Goal: Information Seeking & Learning: Learn about a topic

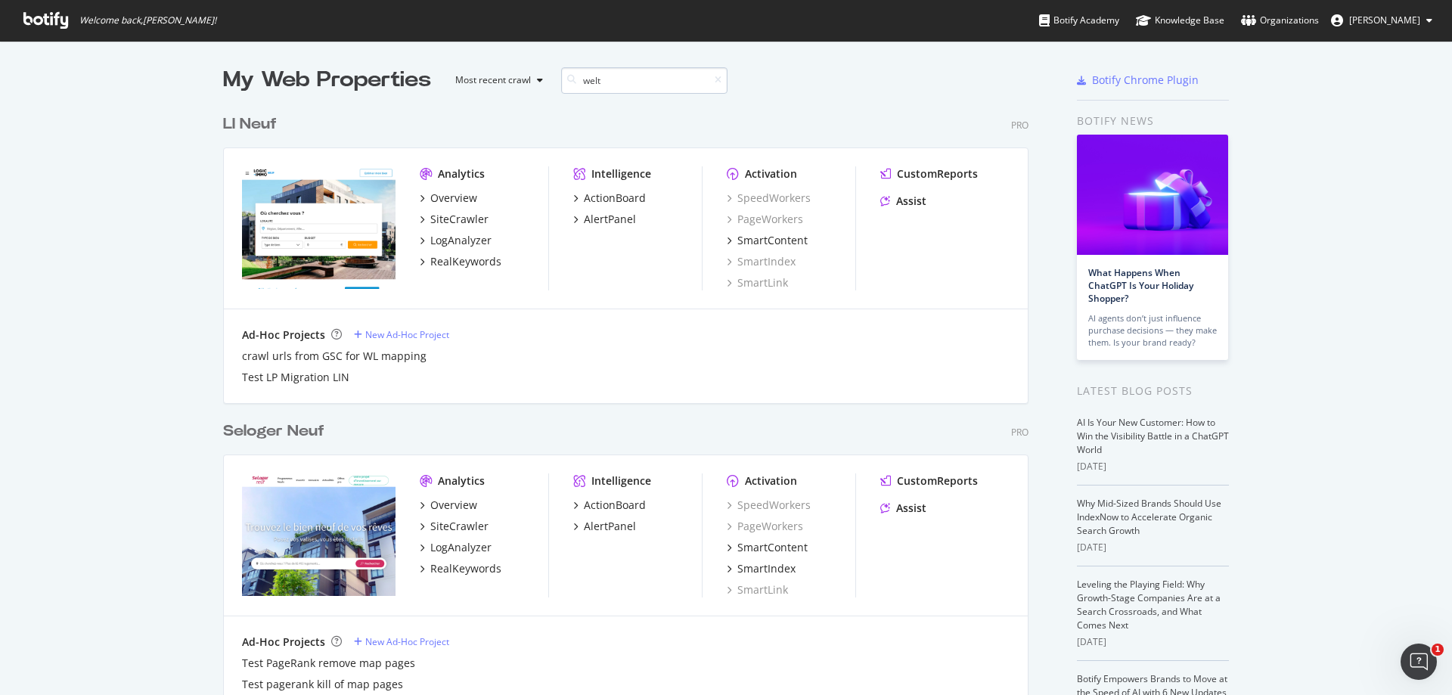
scroll to position [344, 806]
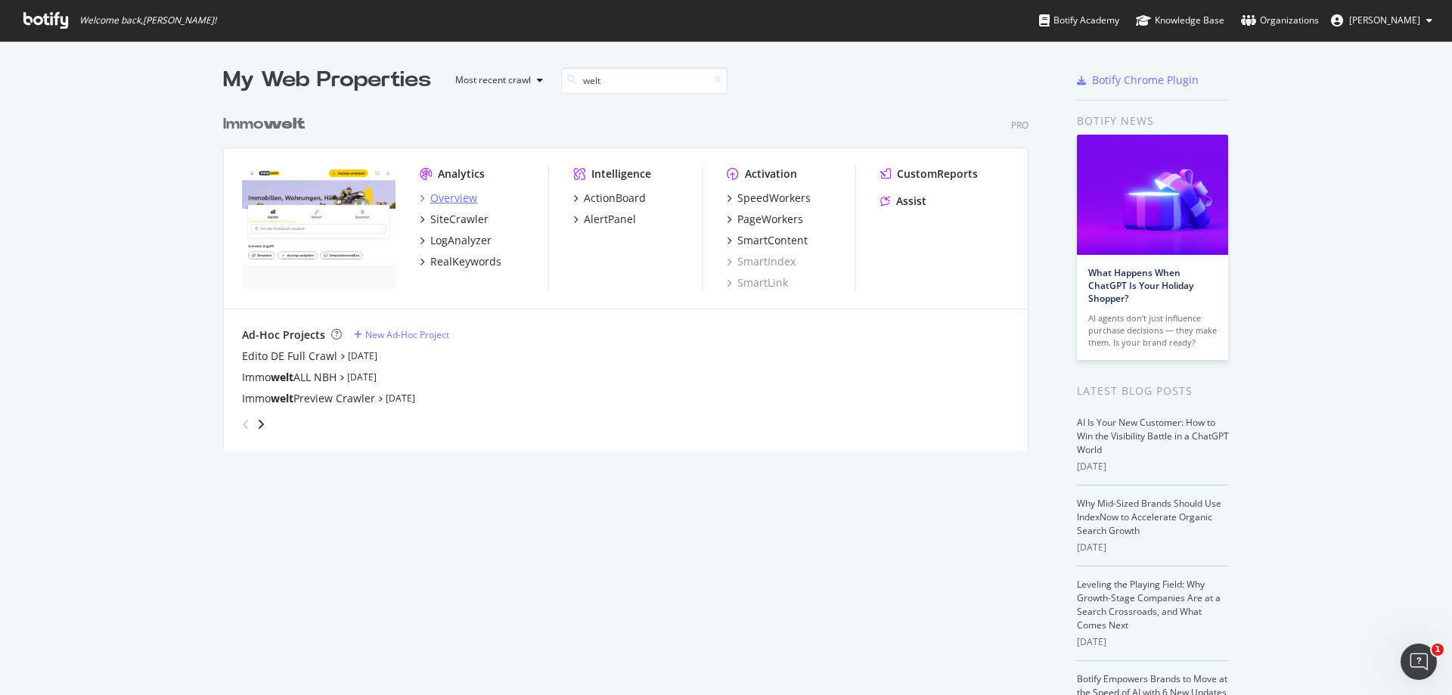
type input "welt"
click at [461, 200] on div "Overview" at bounding box center [453, 198] width 47 height 15
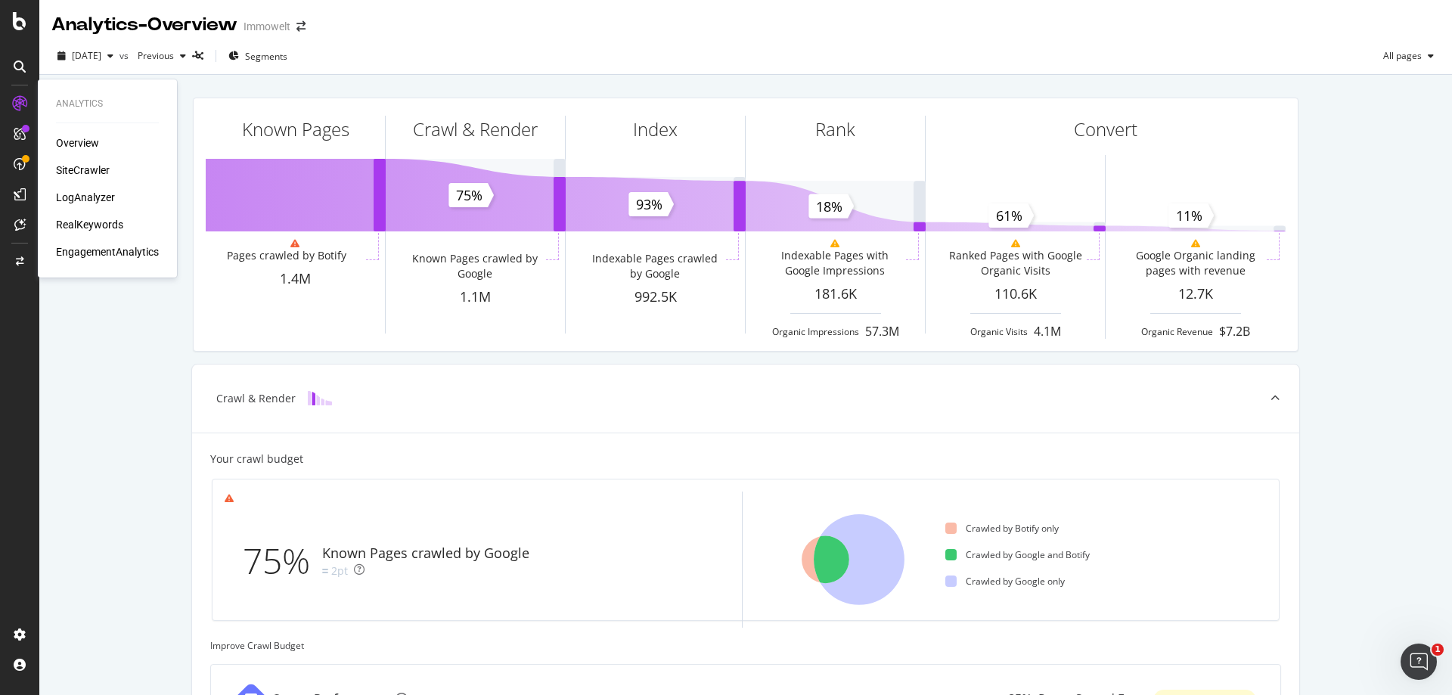
click at [74, 169] on div "SiteCrawler" at bounding box center [83, 170] width 54 height 15
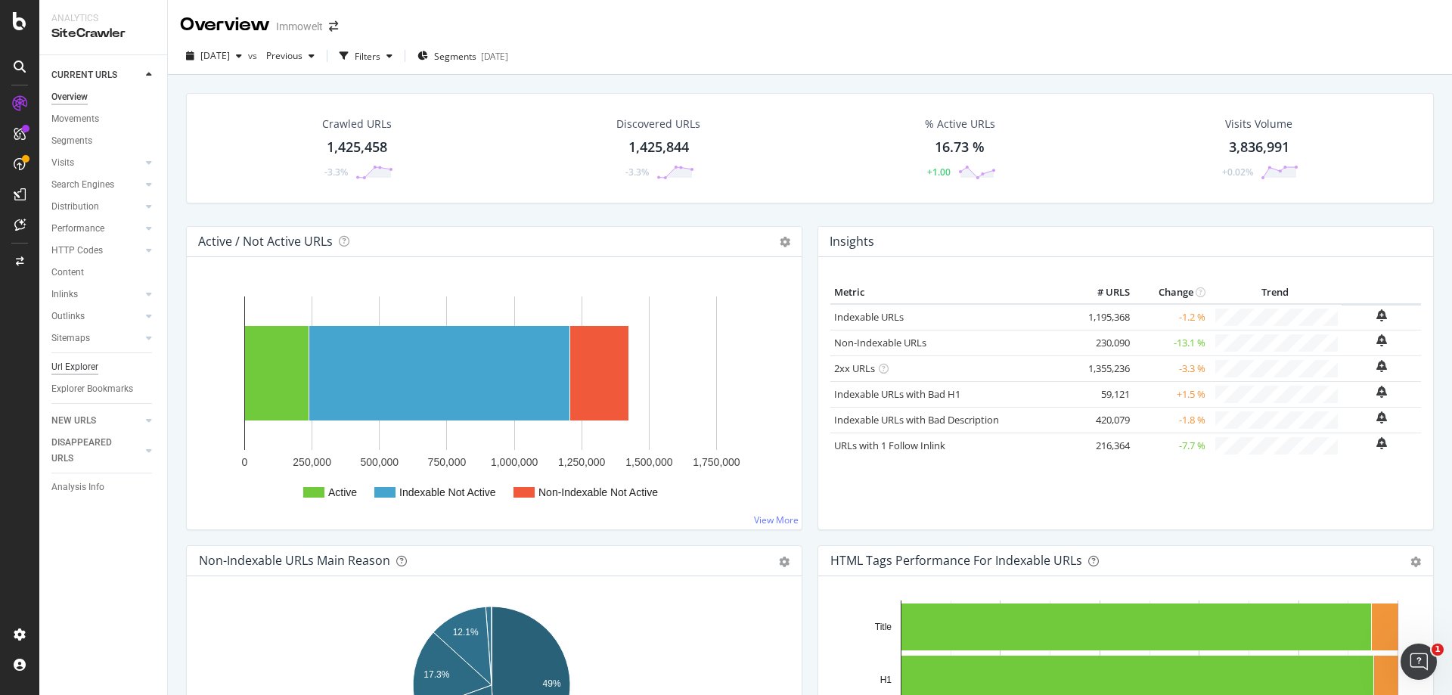
click at [79, 368] on div "Url Explorer" at bounding box center [74, 367] width 47 height 16
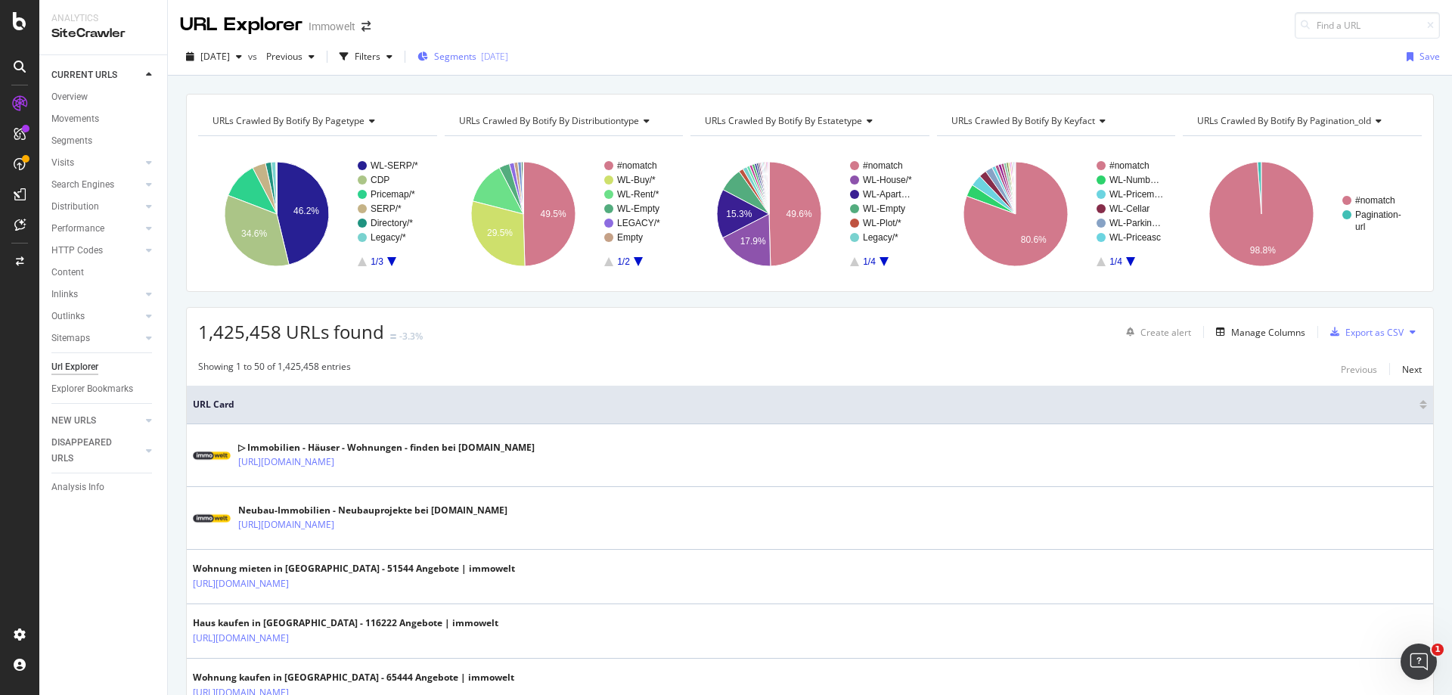
click at [477, 54] on span "Segments" at bounding box center [455, 56] width 42 height 13
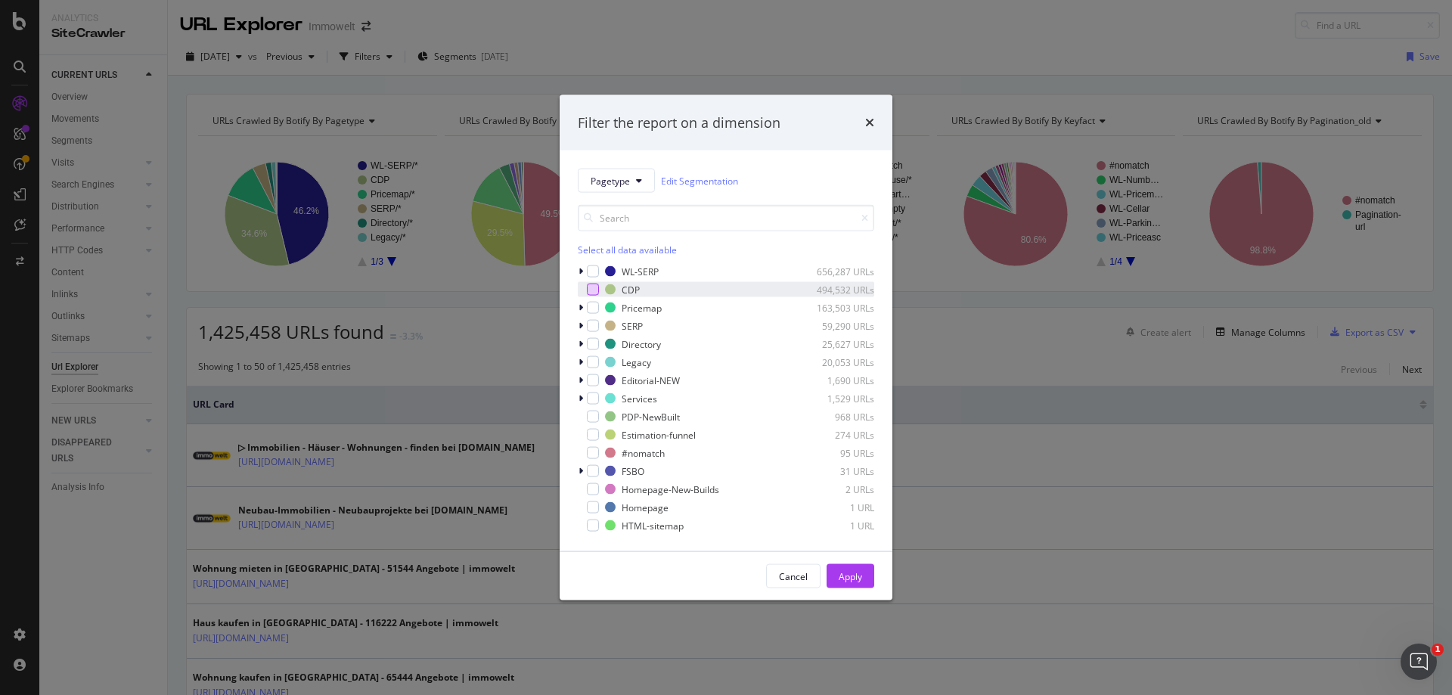
click at [594, 290] on div "modal" at bounding box center [593, 290] width 12 height 12
click at [861, 573] on div "Apply" at bounding box center [850, 576] width 23 height 13
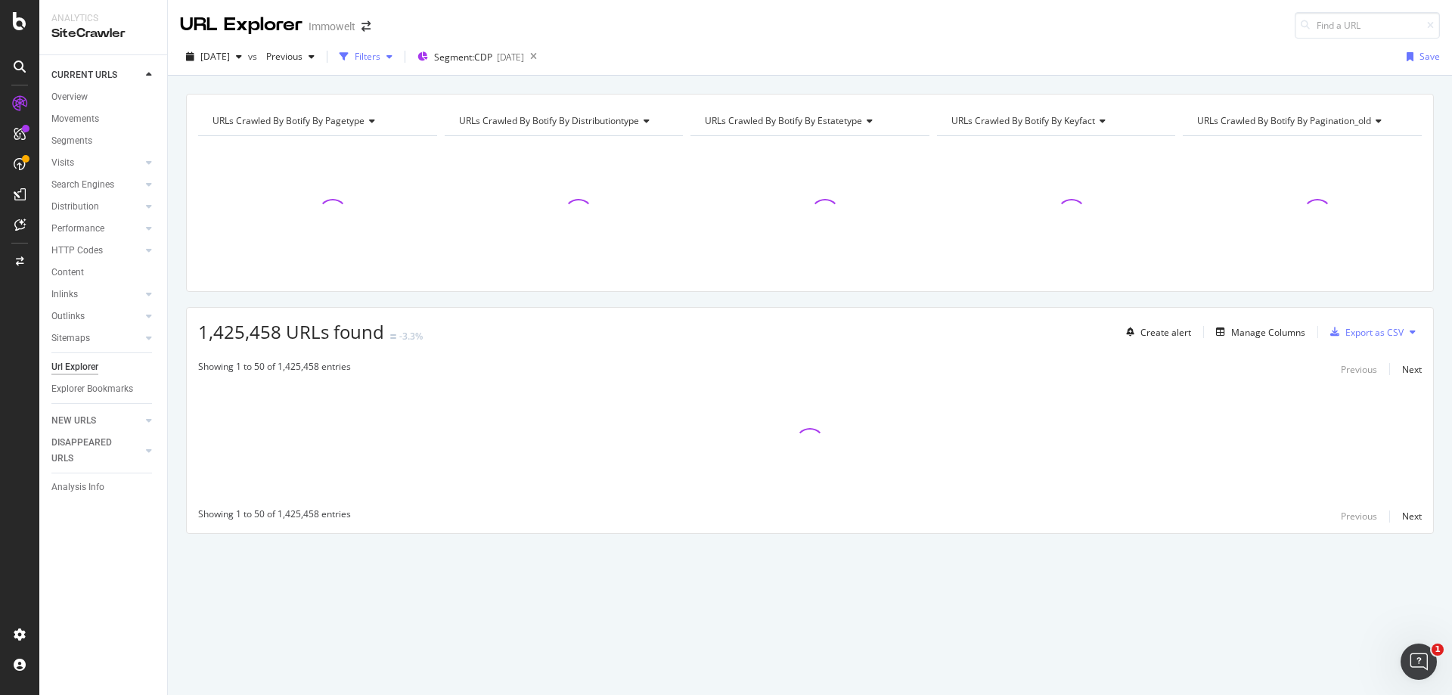
click at [381, 53] on div "Filters" at bounding box center [368, 56] width 26 height 13
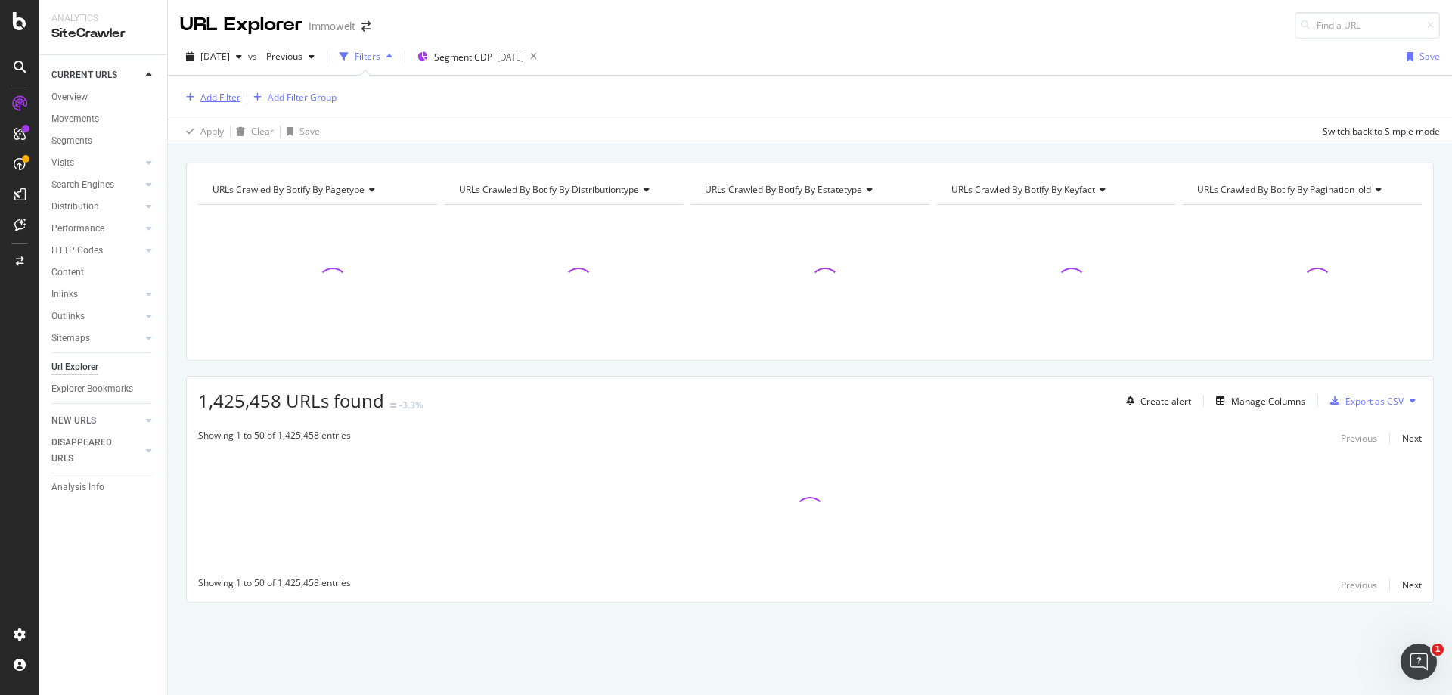
click at [221, 96] on div "Add Filter" at bounding box center [220, 97] width 40 height 13
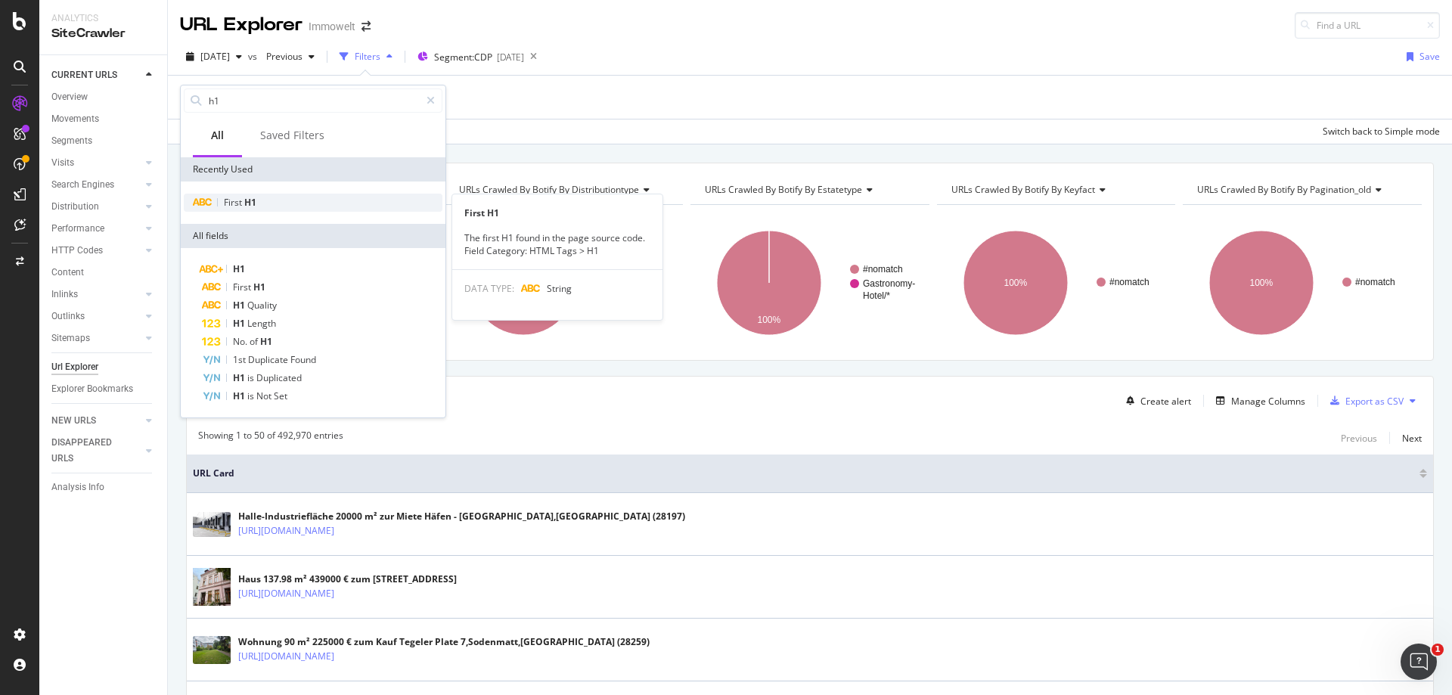
type input "h1"
click at [250, 202] on span "H1" at bounding box center [250, 202] width 12 height 13
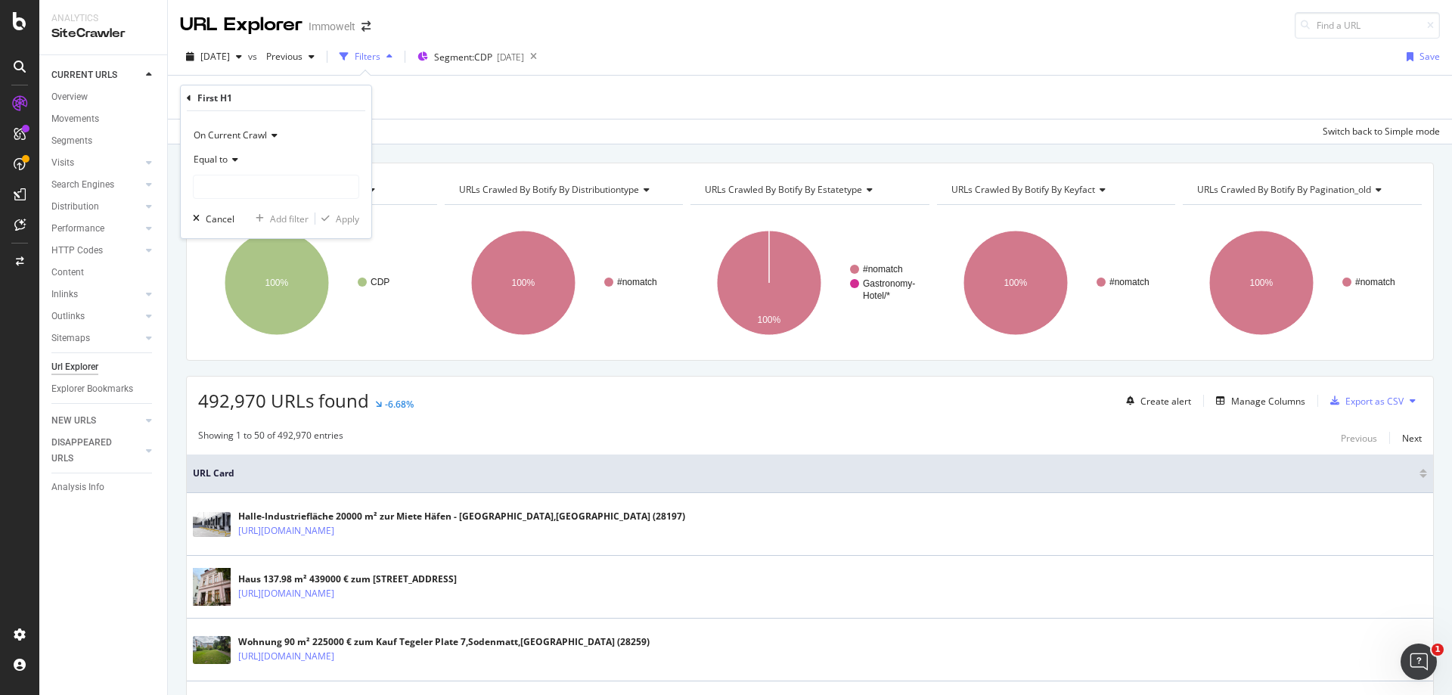
click at [235, 155] on icon at bounding box center [233, 159] width 11 height 9
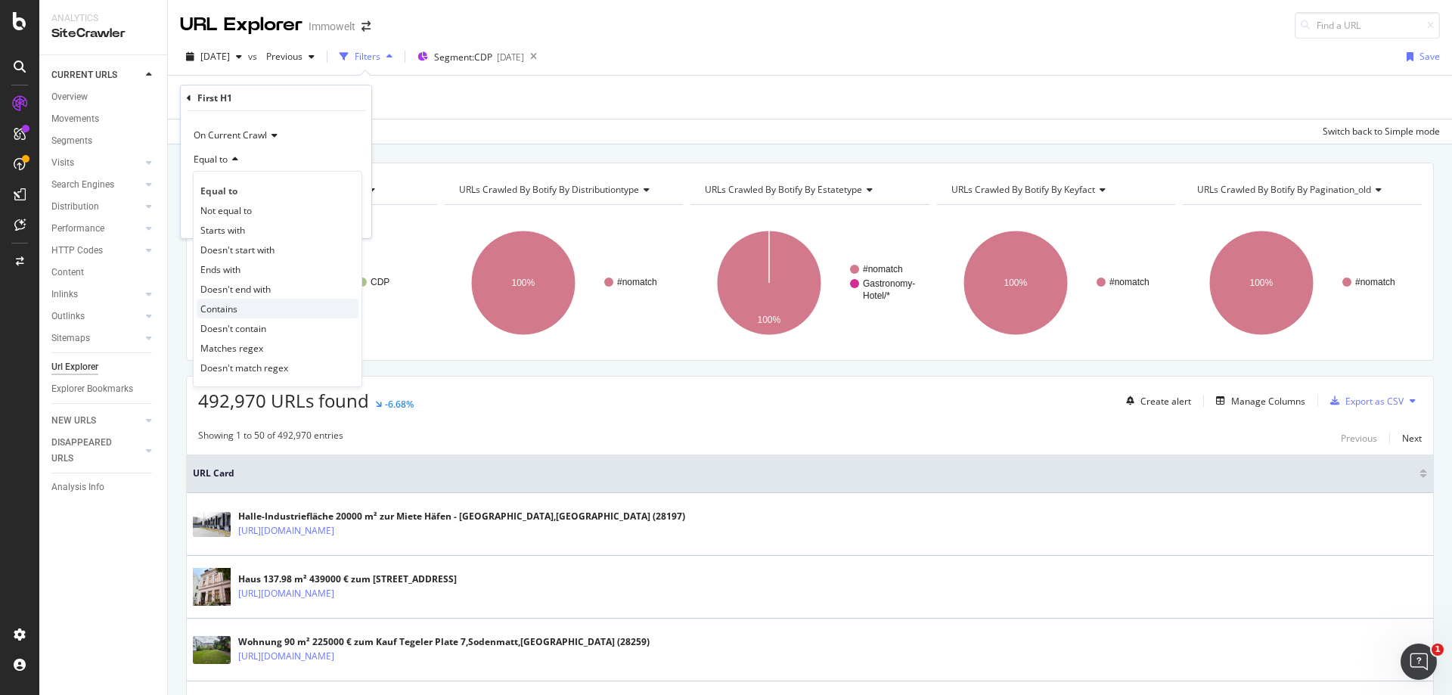
click at [232, 305] on span "Contains" at bounding box center [218, 309] width 37 height 13
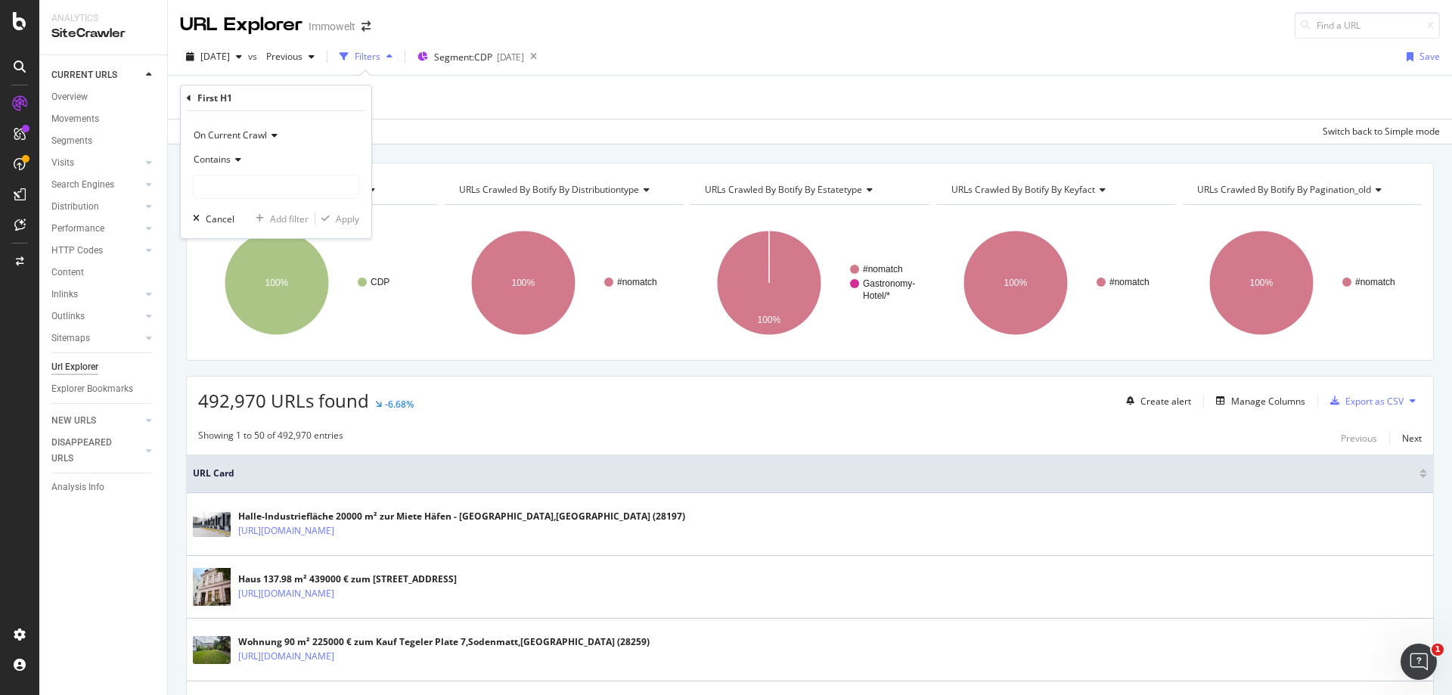
click at [260, 172] on div "Contains" at bounding box center [276, 160] width 166 height 24
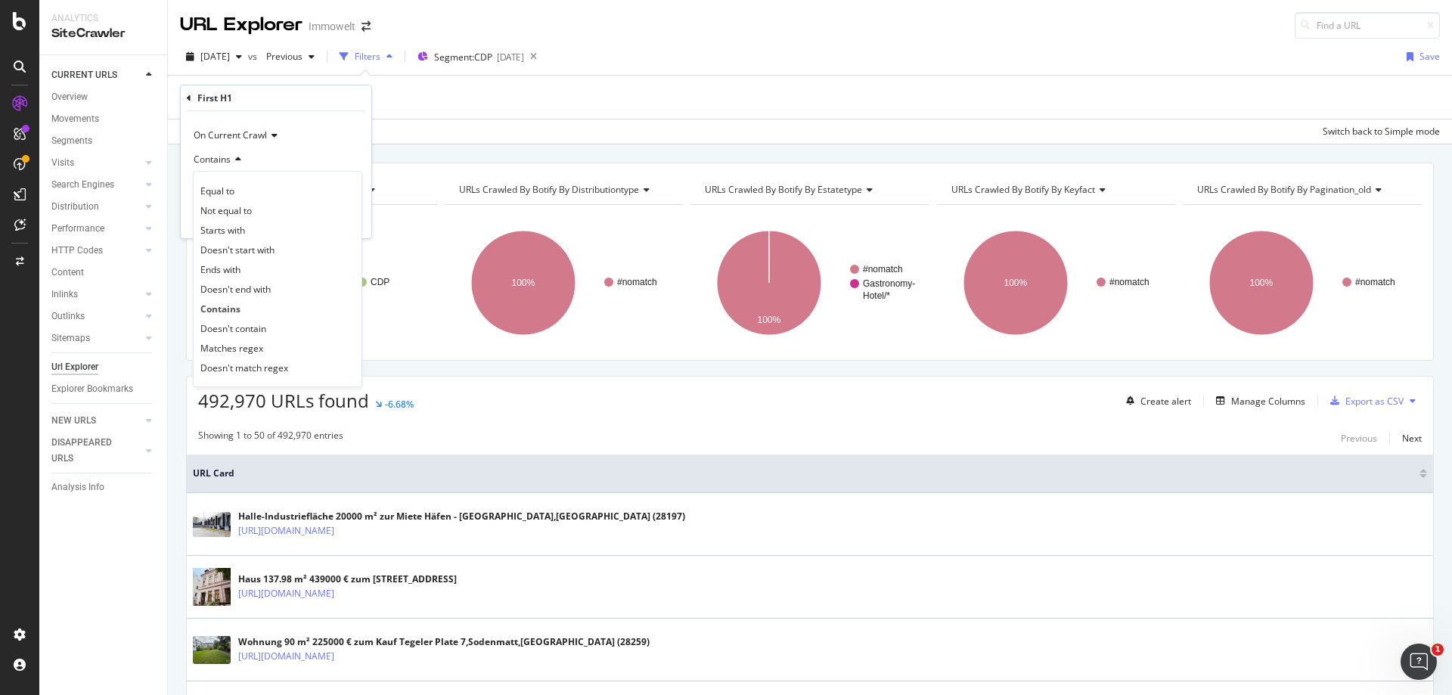
click at [290, 151] on div "Contains" at bounding box center [276, 160] width 166 height 24
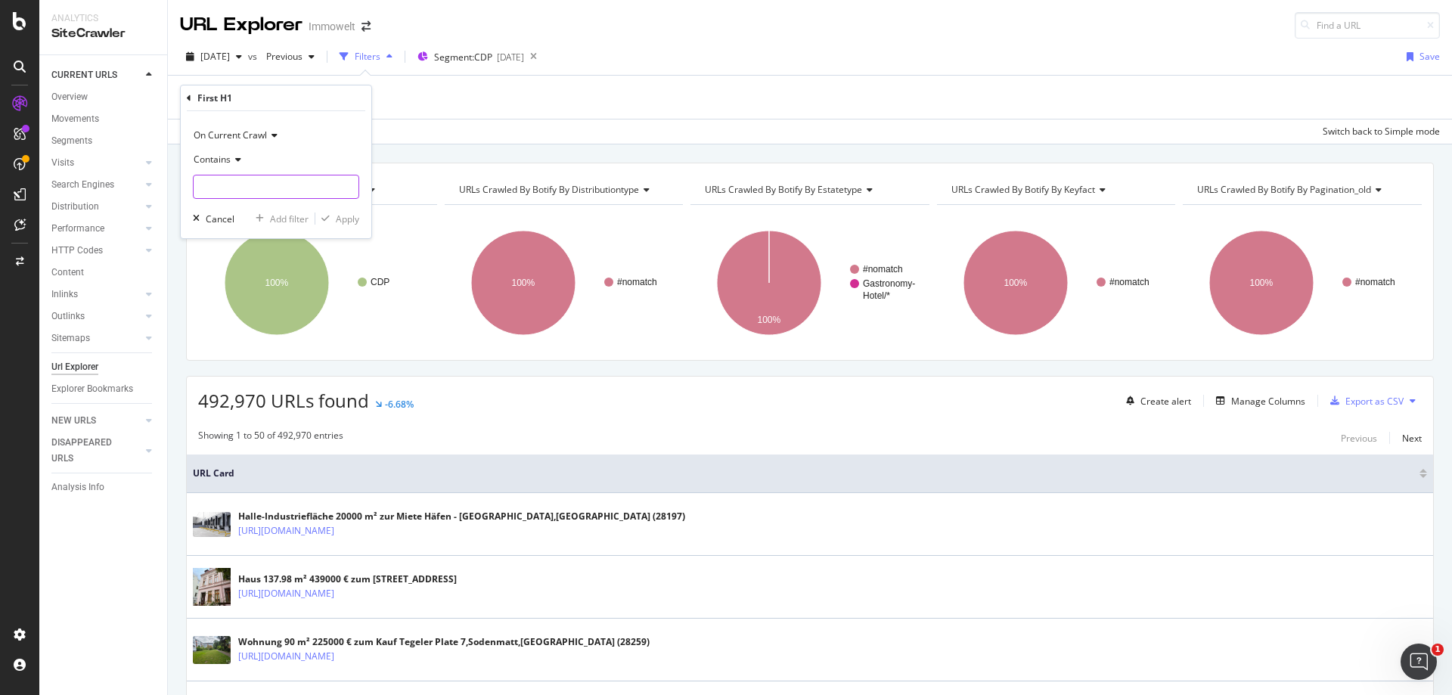
click at [266, 193] on input "text" at bounding box center [276, 187] width 165 height 24
type input "Neubauprojekt"
click at [343, 219] on div "Apply" at bounding box center [347, 219] width 23 height 13
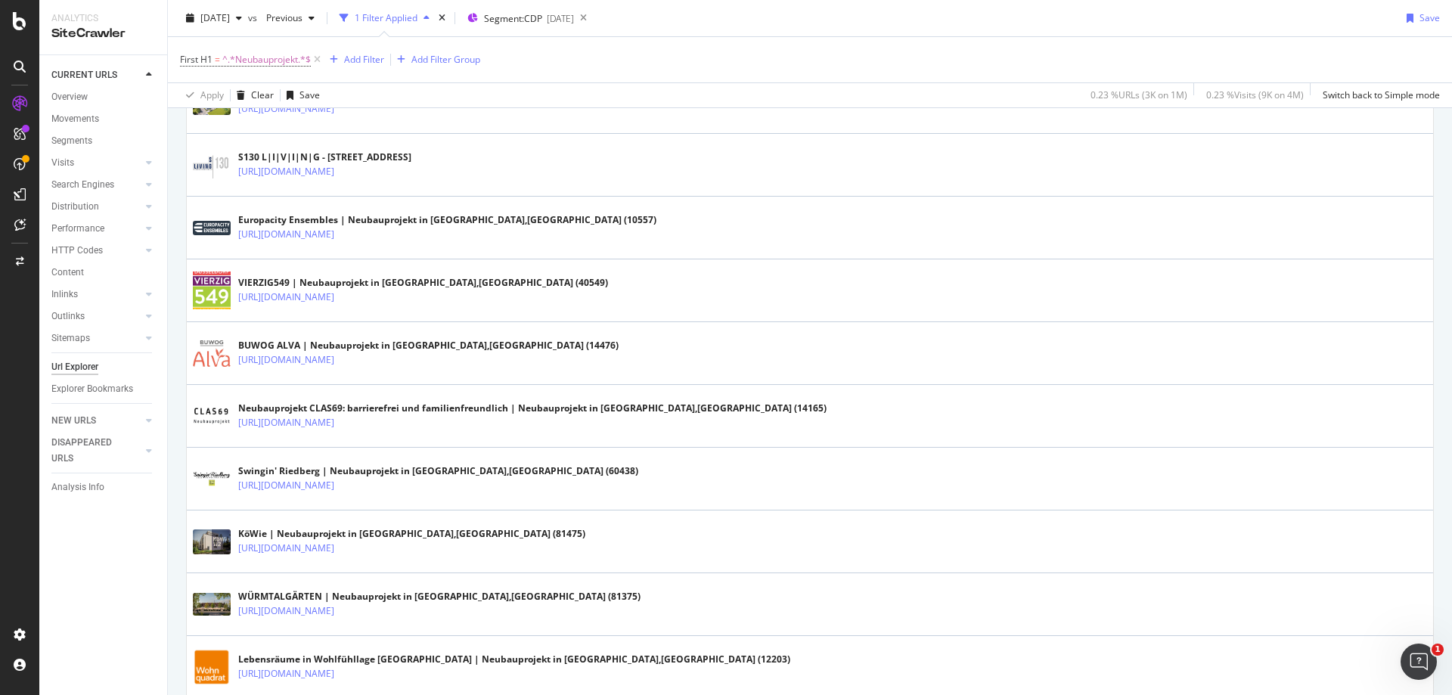
scroll to position [833, 0]
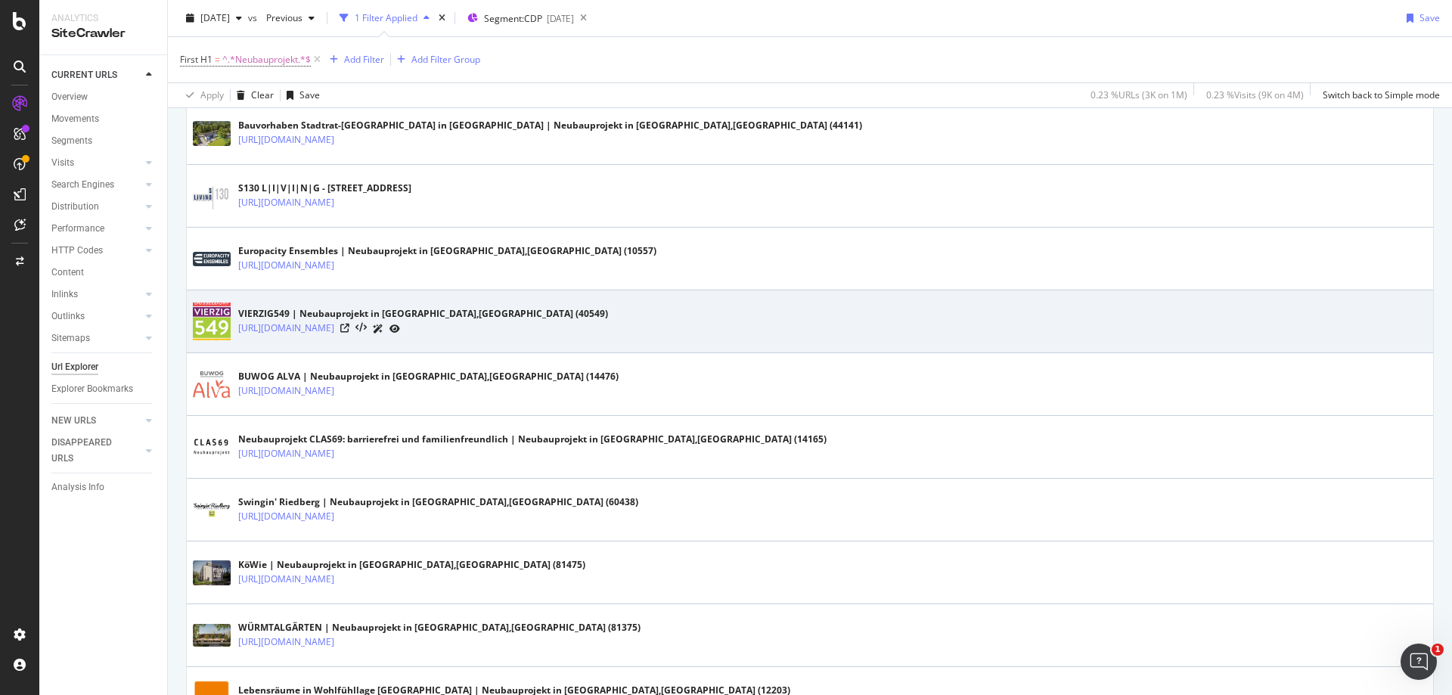
click at [400, 325] on icon at bounding box center [395, 329] width 11 height 9
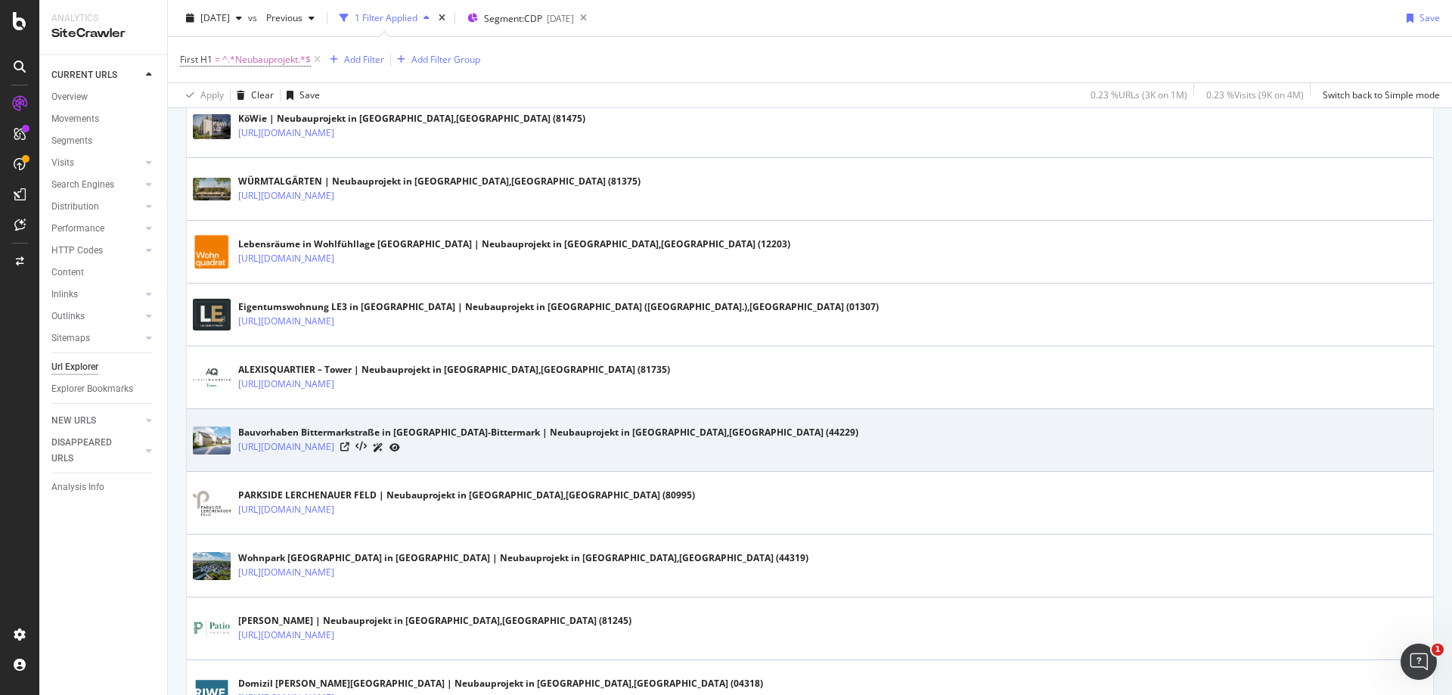
scroll to position [1287, 0]
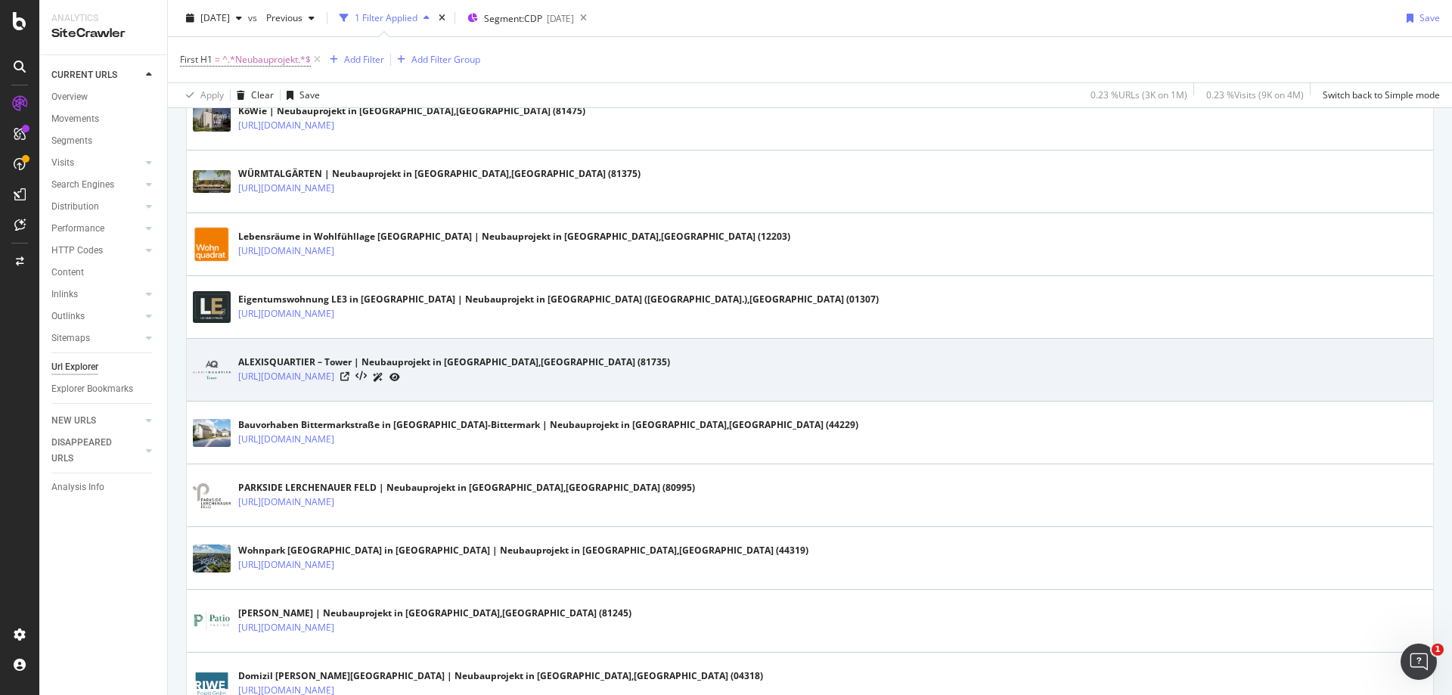
click at [400, 378] on icon at bounding box center [395, 377] width 11 height 9
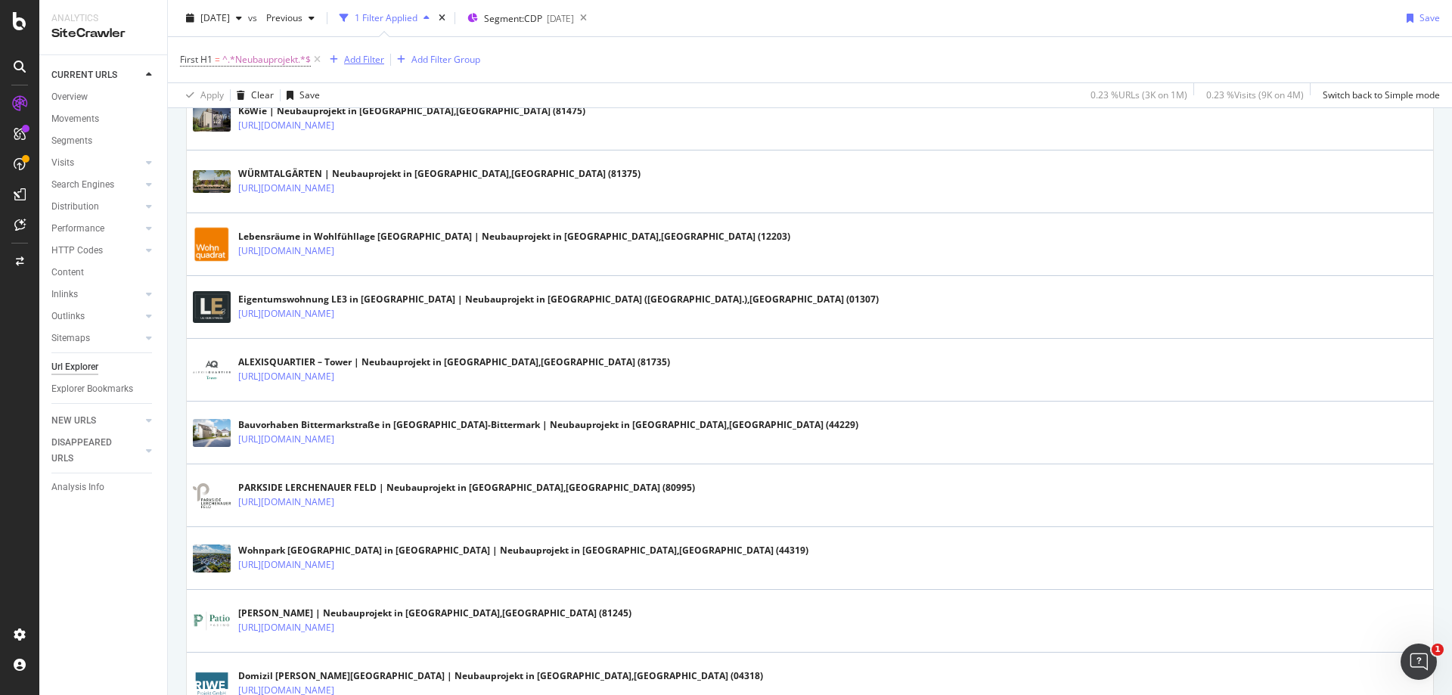
click at [368, 57] on div "Add Filter" at bounding box center [364, 59] width 40 height 13
click at [786, 64] on div "First H1 = ^.*Neubauprojekt.*$ Add Filter Add Filter Group" at bounding box center [810, 59] width 1260 height 45
click at [345, 57] on div "Add Filter" at bounding box center [364, 59] width 40 height 13
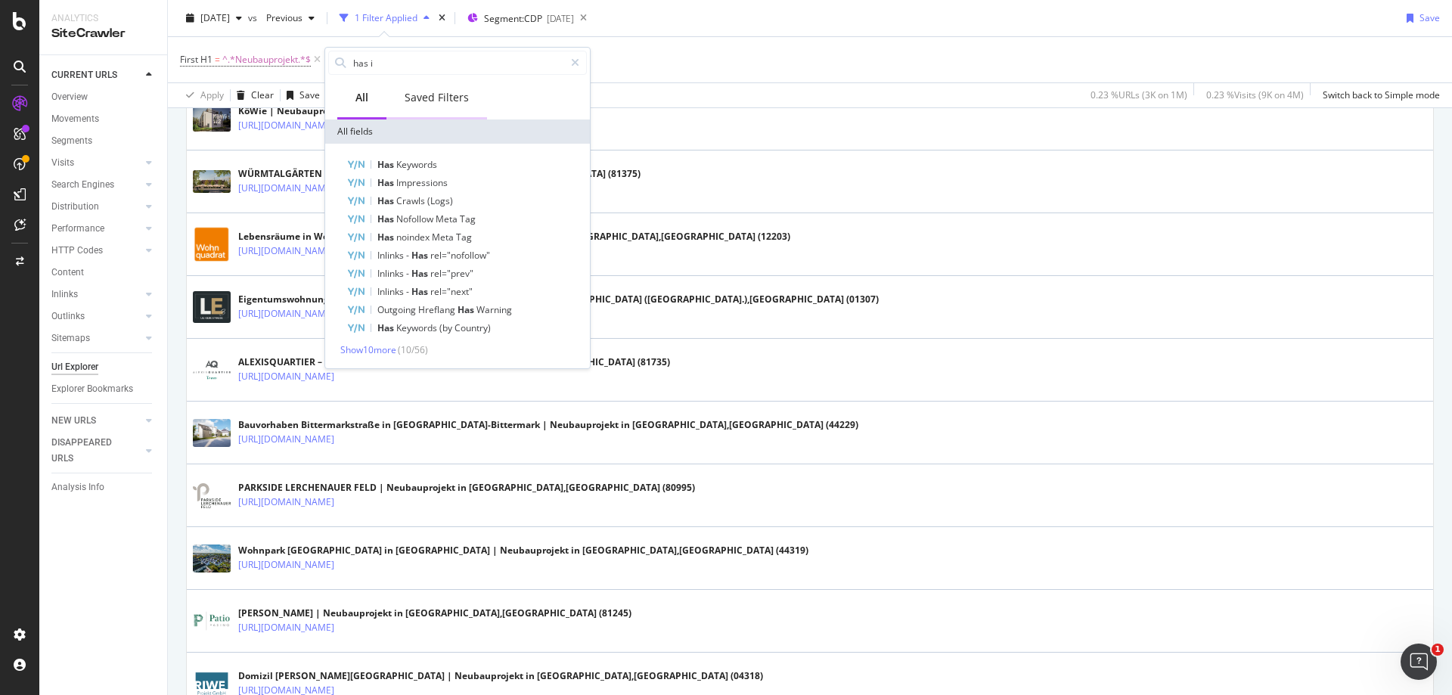
type input "has in"
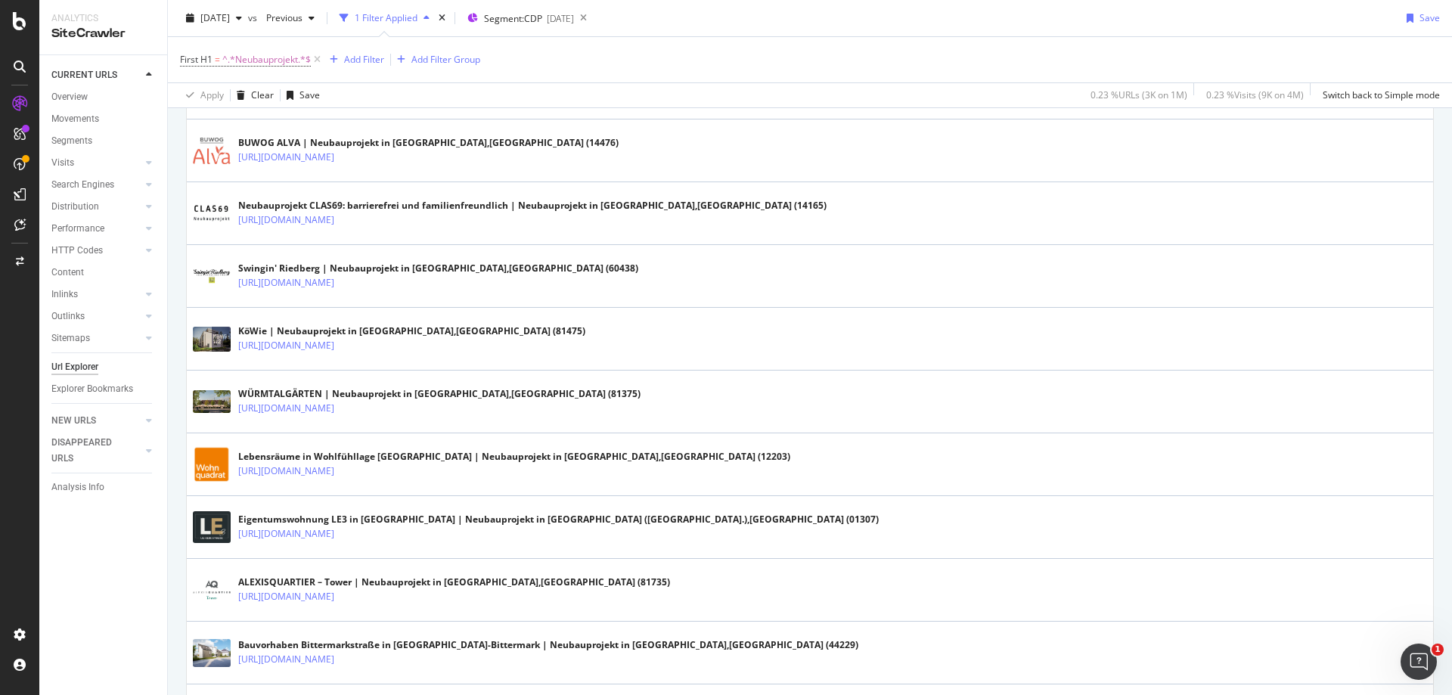
scroll to position [909, 0]
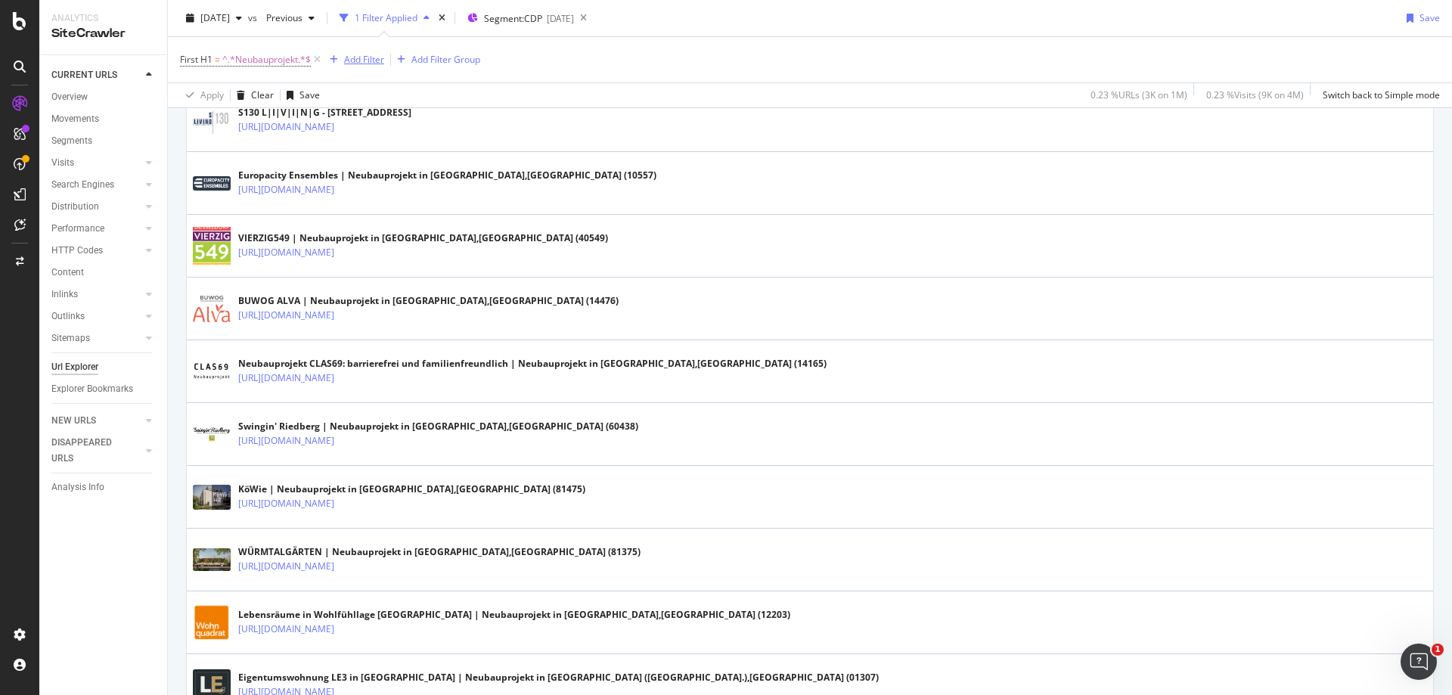
click at [369, 61] on div "Add Filter" at bounding box center [364, 59] width 40 height 13
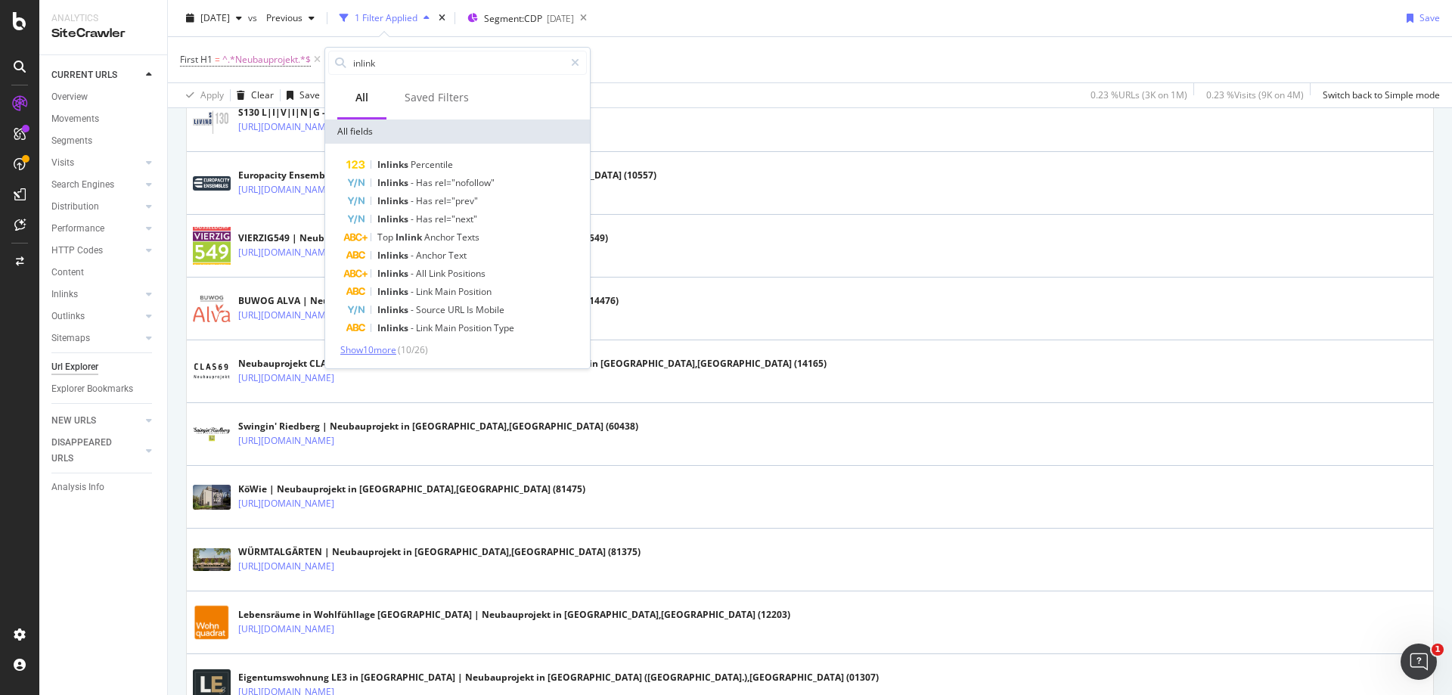
type input "inlink"
click at [382, 347] on span "Show 10 more" at bounding box center [368, 349] width 56 height 13
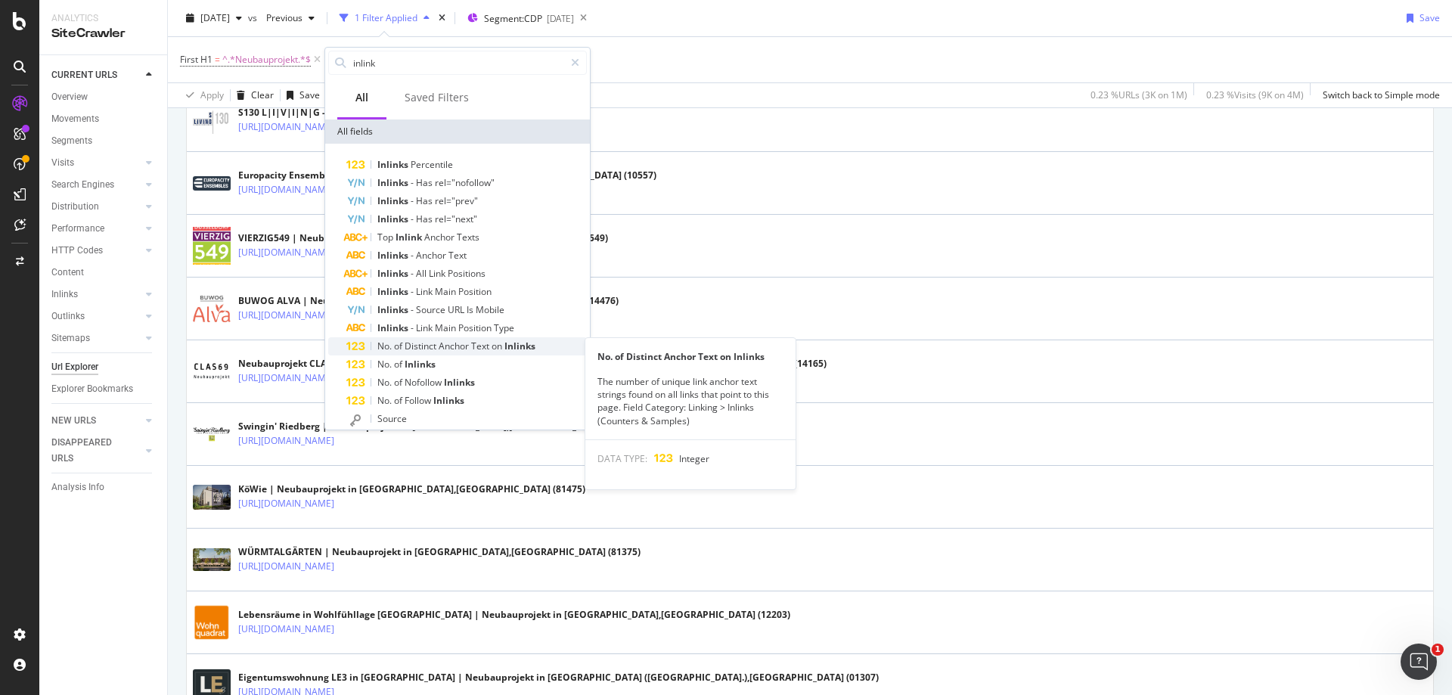
scroll to position [76, 0]
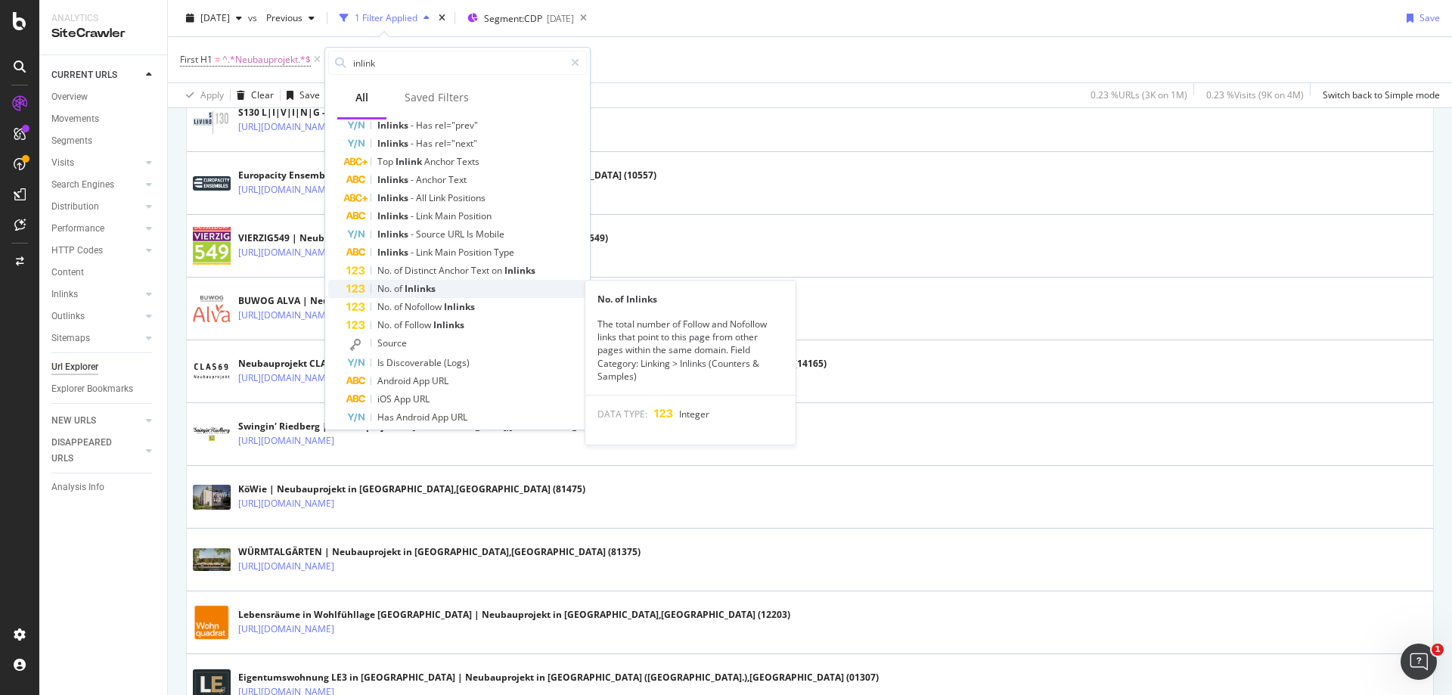
click at [471, 286] on div "No. of Inlinks" at bounding box center [466, 289] width 241 height 18
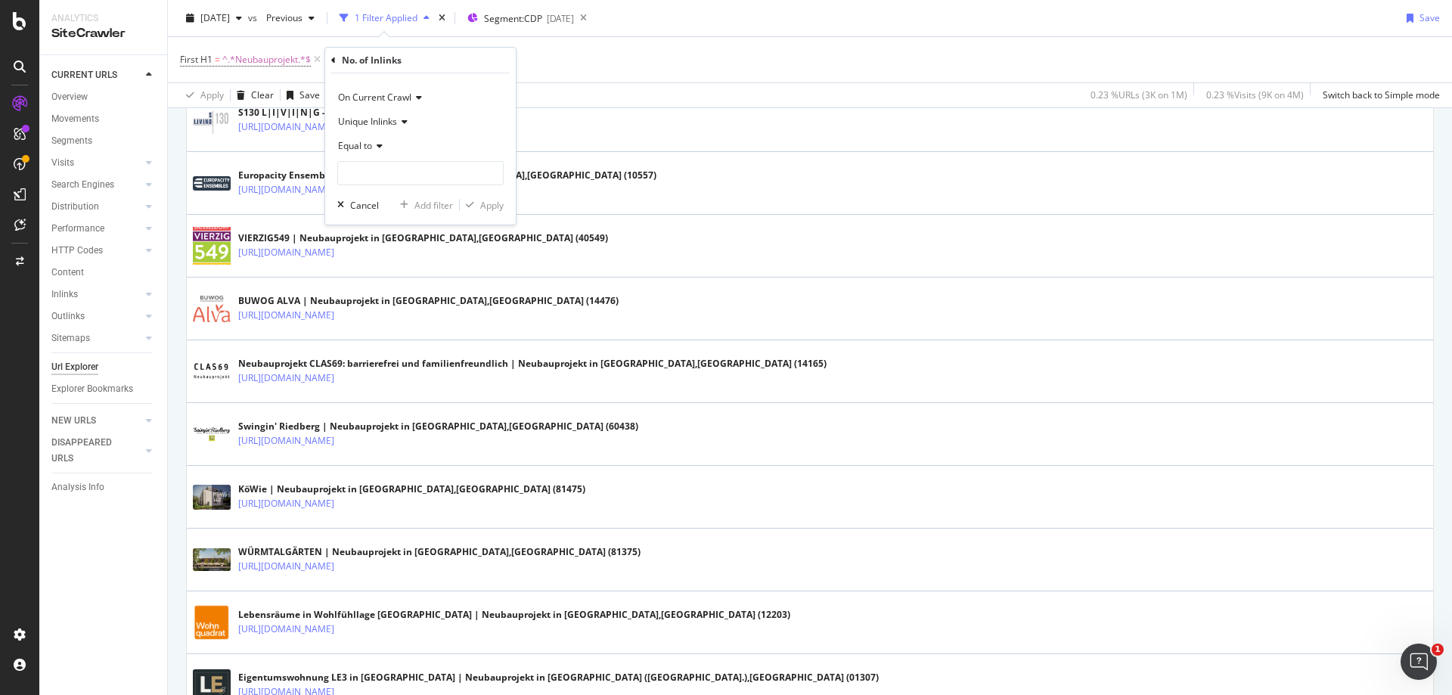
click at [378, 142] on icon at bounding box center [377, 145] width 11 height 9
click at [424, 250] on div "Greater than" at bounding box center [422, 256] width 162 height 20
click at [415, 179] on input "number" at bounding box center [420, 173] width 166 height 24
type input "0"
click at [488, 205] on div "Apply" at bounding box center [491, 205] width 23 height 13
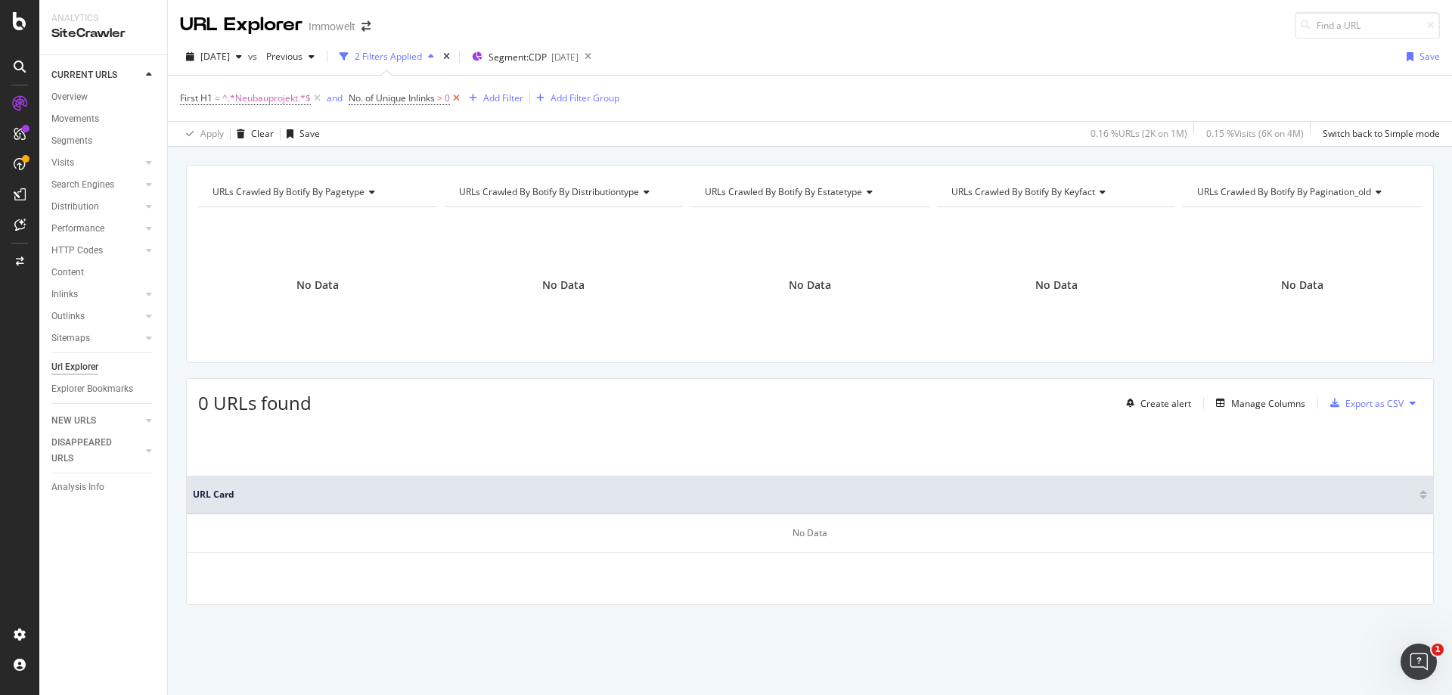
click at [463, 96] on icon at bounding box center [456, 98] width 13 height 15
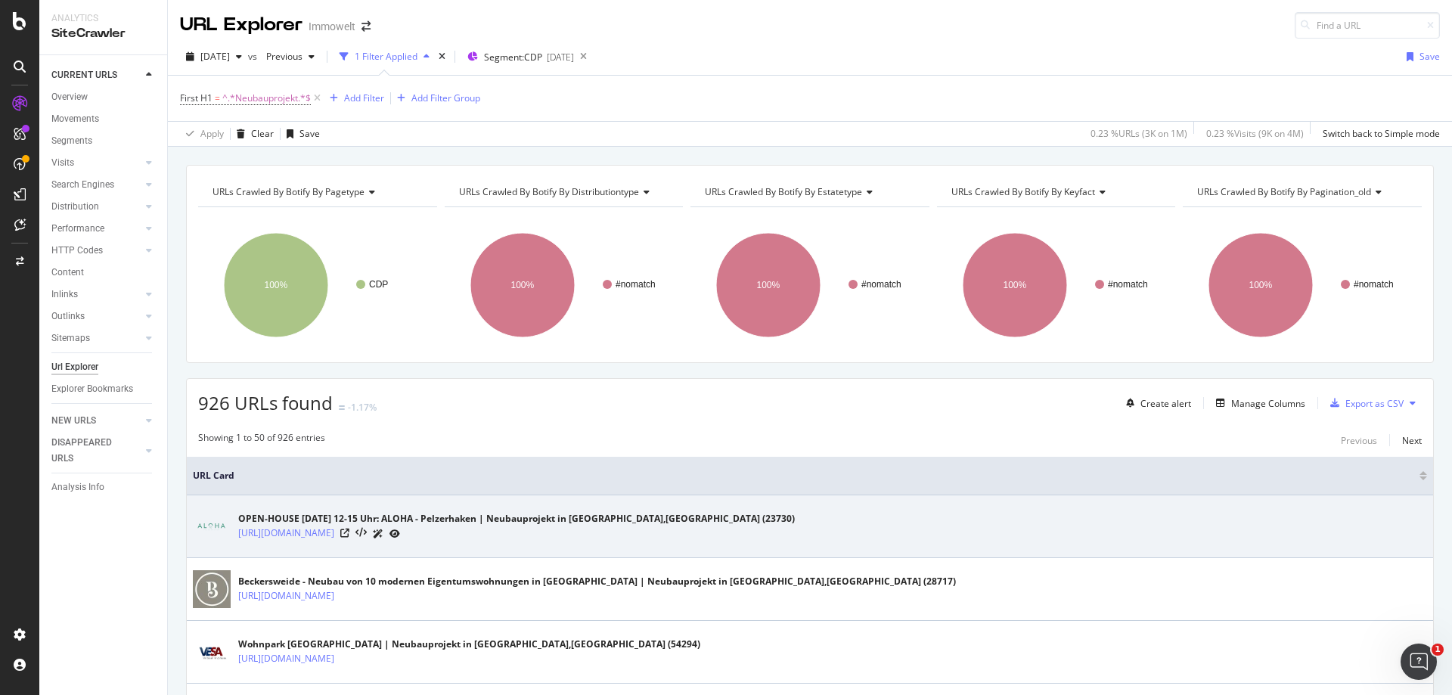
click at [400, 533] on icon at bounding box center [395, 534] width 11 height 9
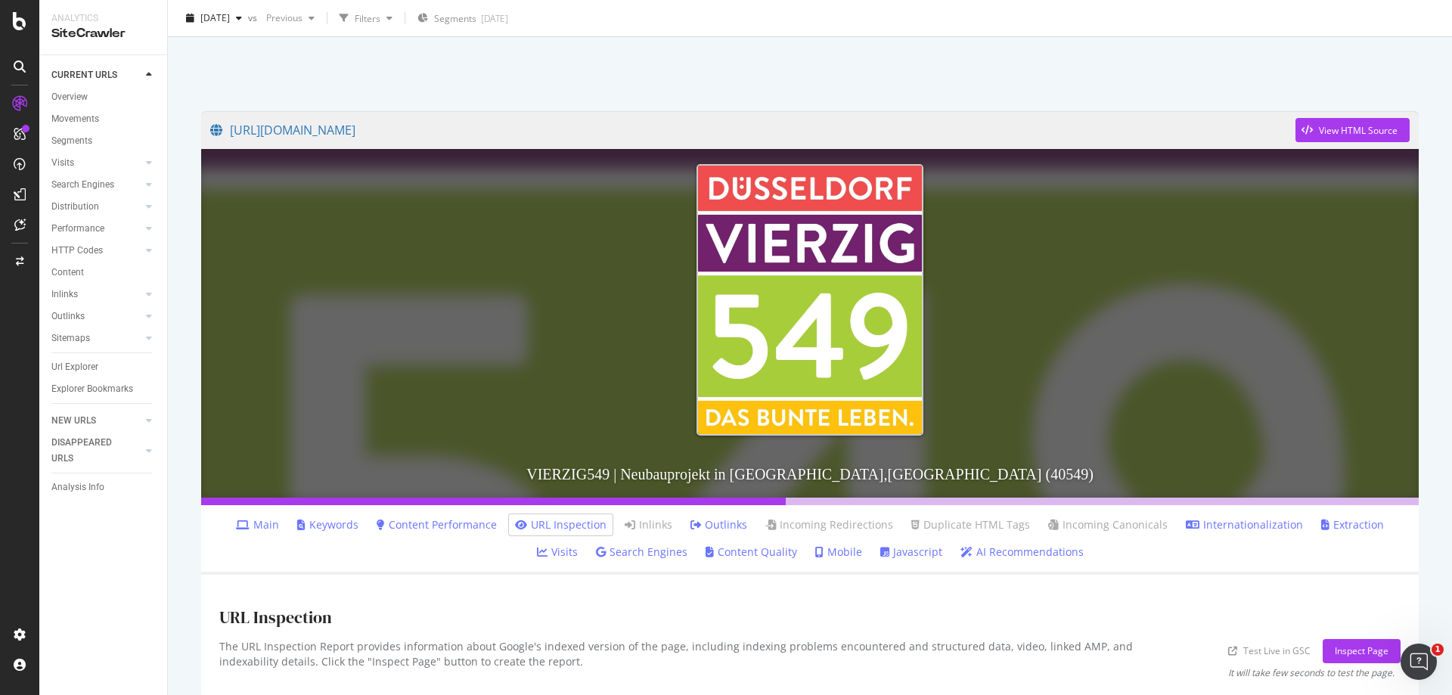
scroll to position [75, 0]
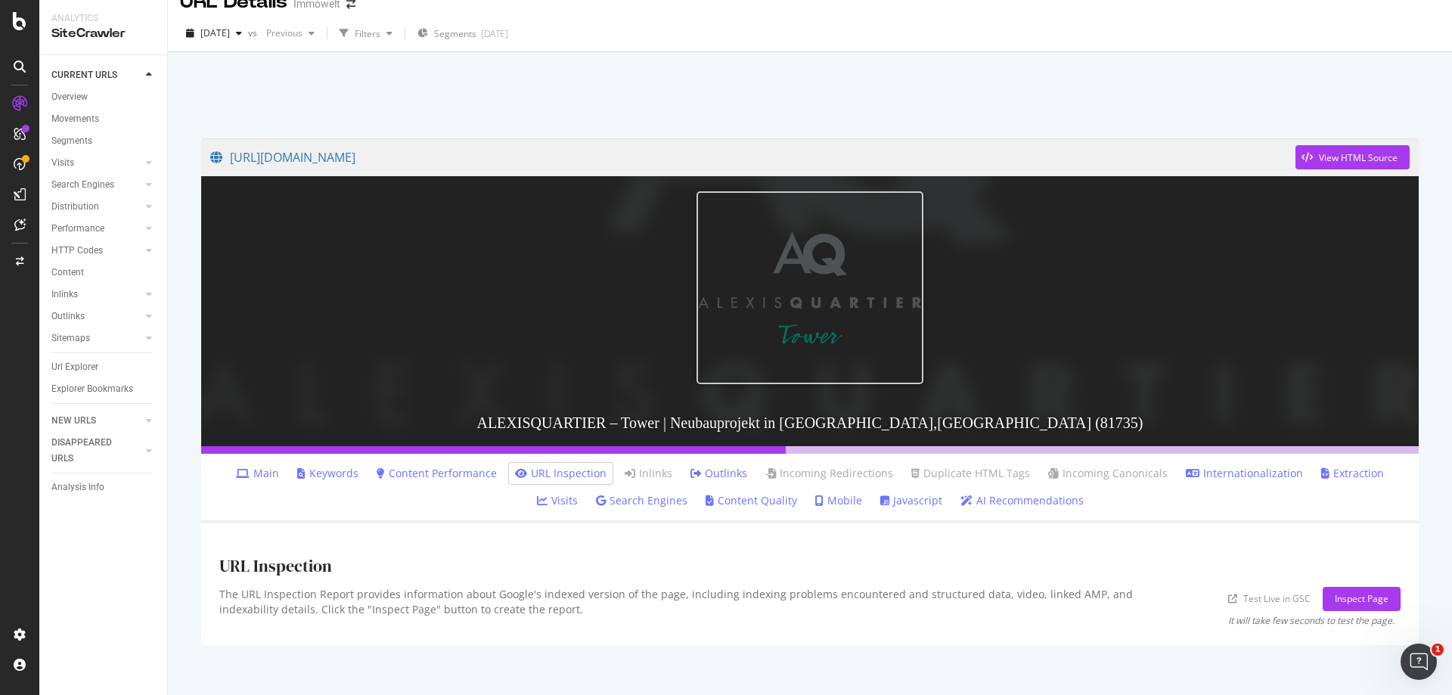
scroll to position [41, 0]
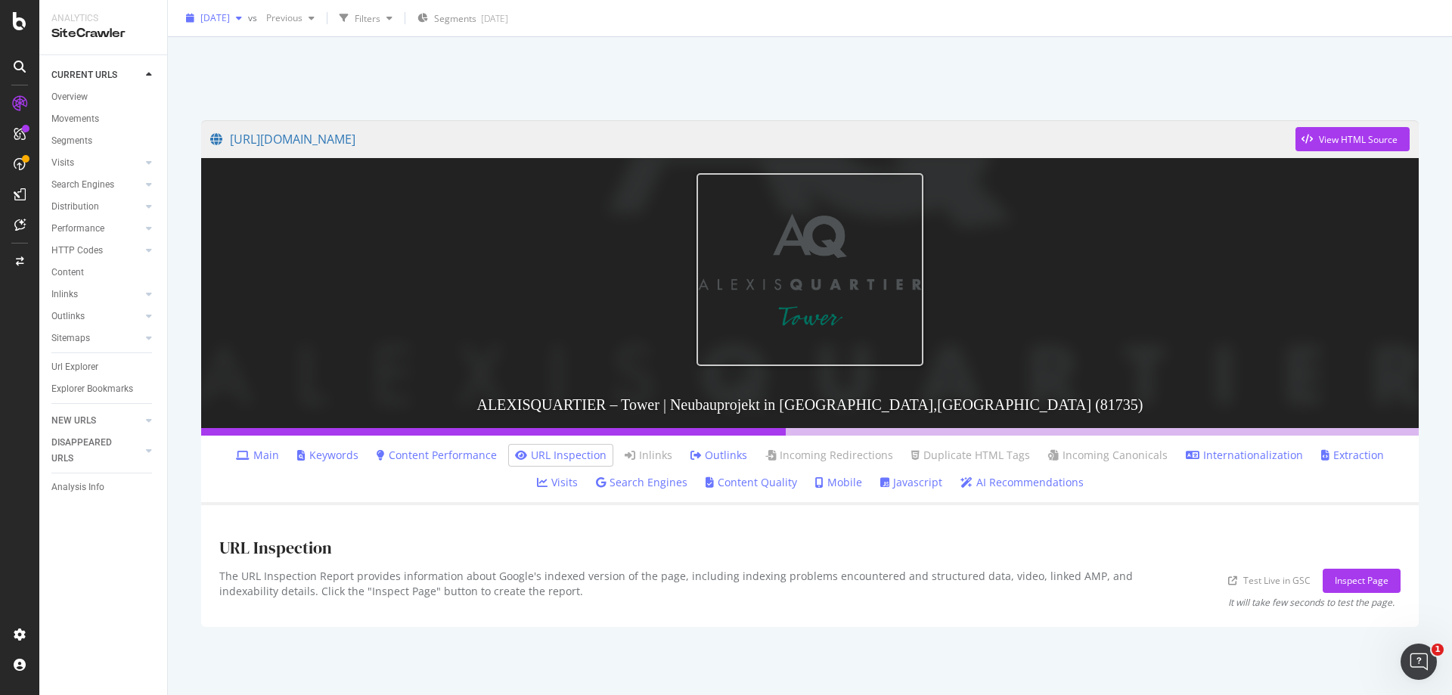
click at [242, 21] on icon "button" at bounding box center [239, 18] width 6 height 9
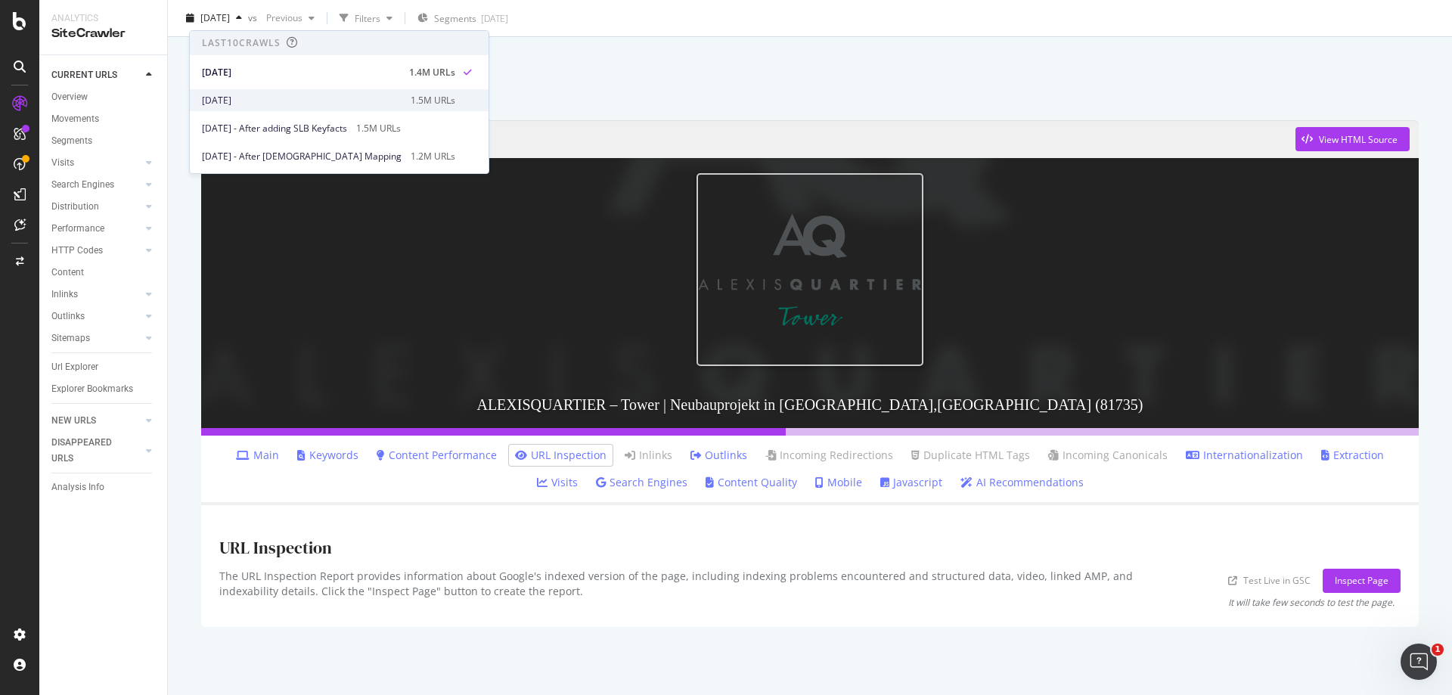
click at [276, 101] on div "2025 Aug. 8th" at bounding box center [302, 101] width 200 height 14
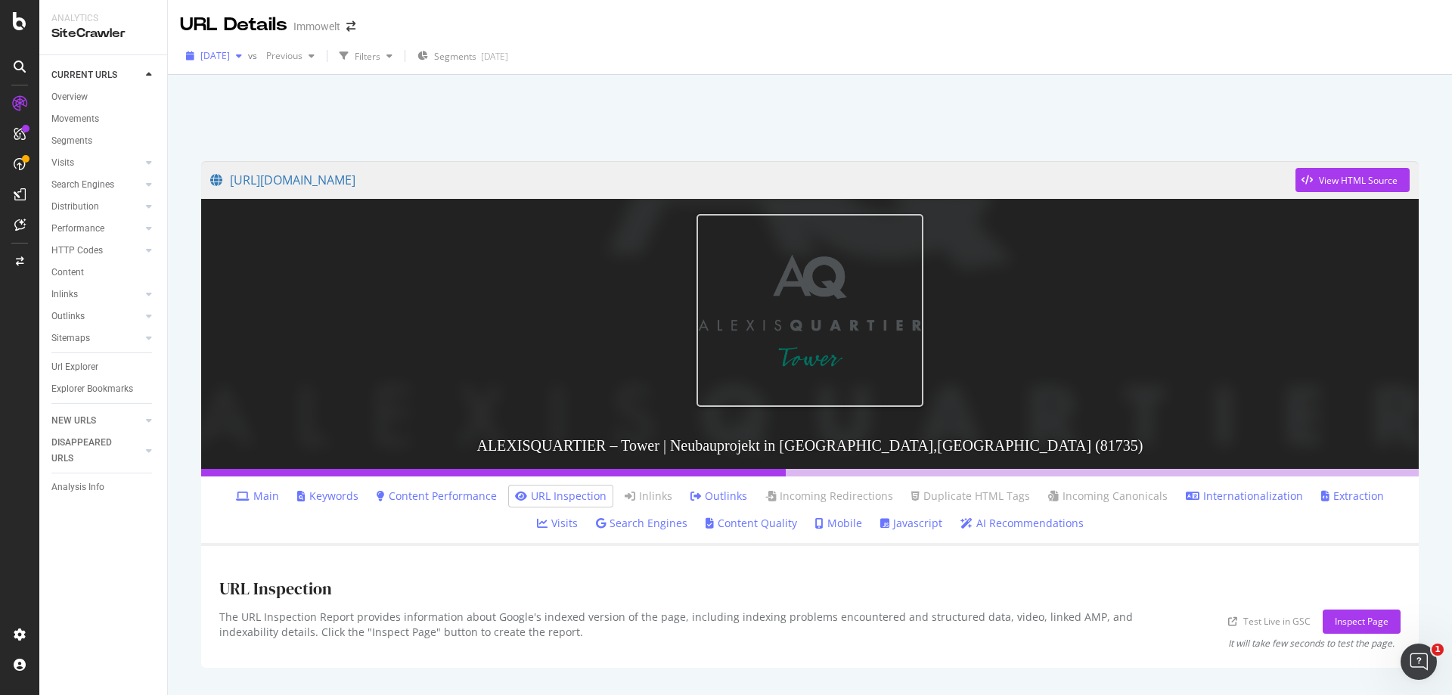
click at [248, 54] on div "button" at bounding box center [239, 55] width 18 height 9
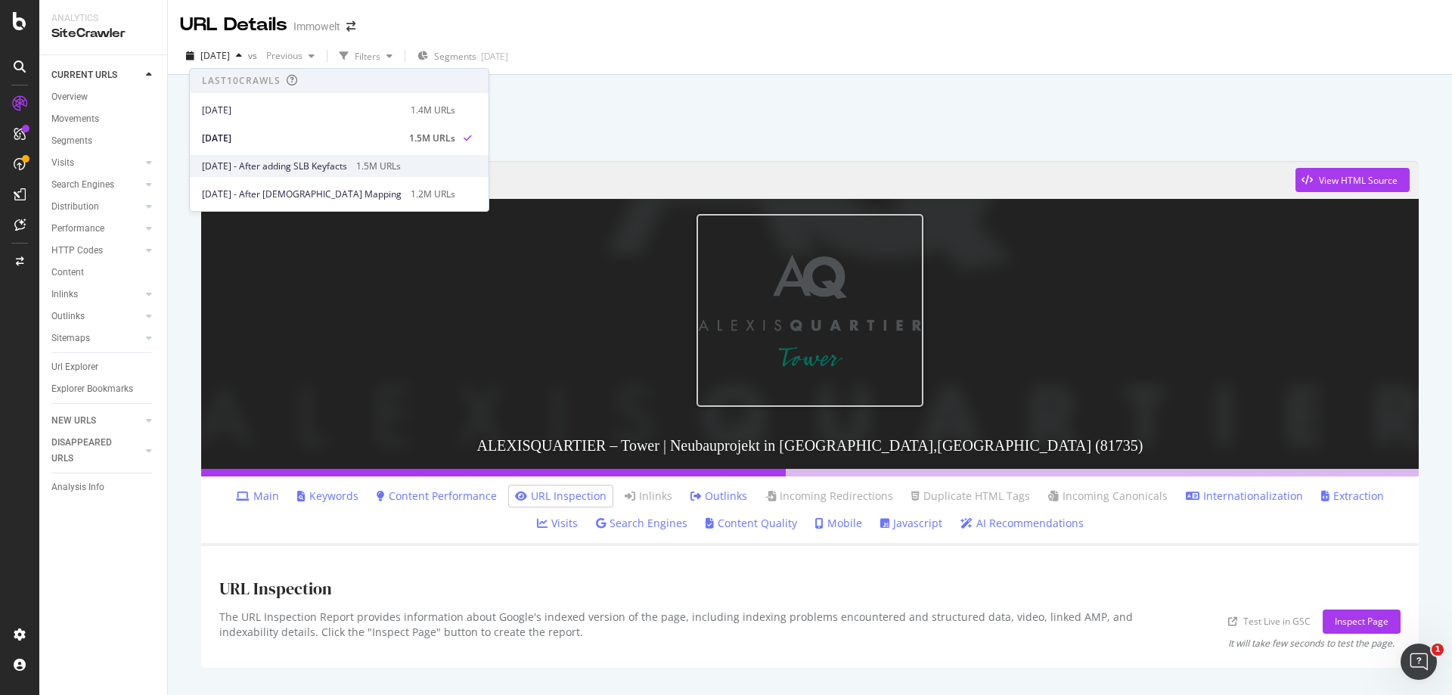
click at [378, 166] on div "2025 Aug. 5th - After adding SLB Keyfacts 1.5M URLs" at bounding box center [328, 167] width 253 height 14
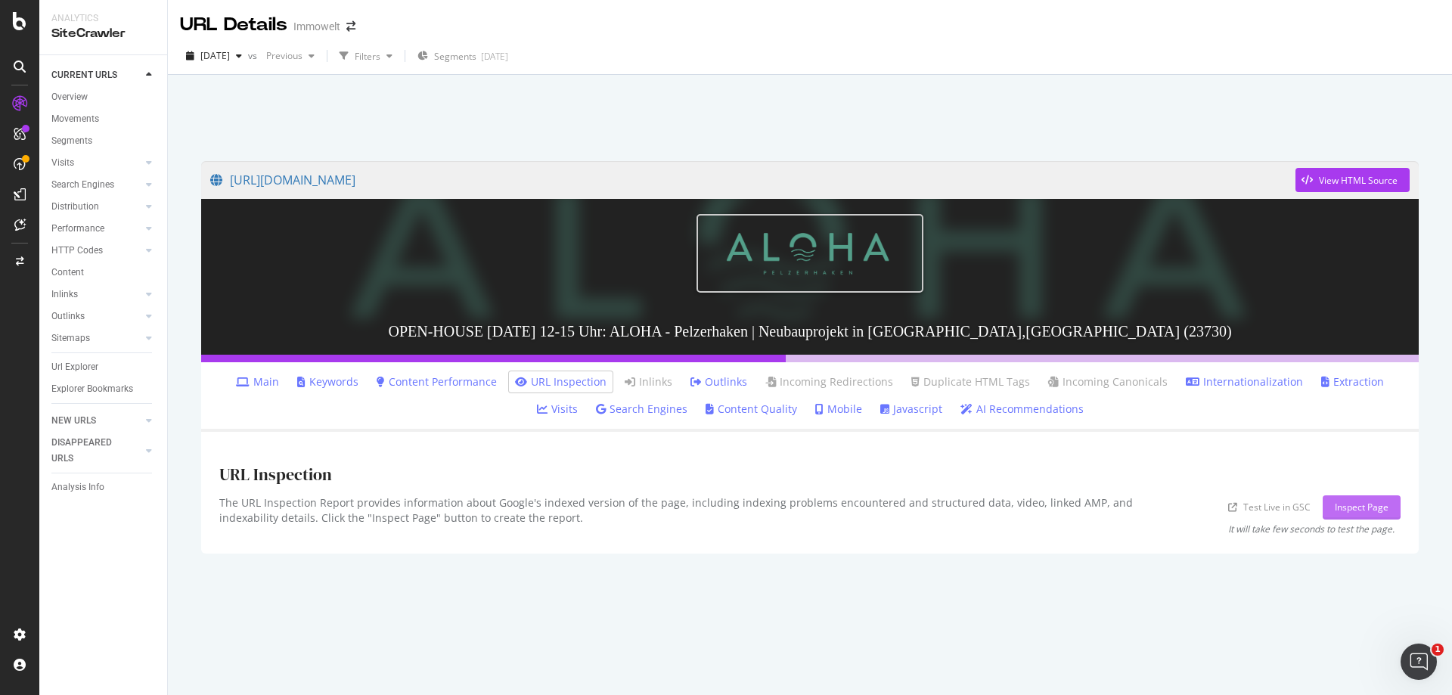
click at [1356, 506] on div "Inspect Page" at bounding box center [1362, 507] width 54 height 13
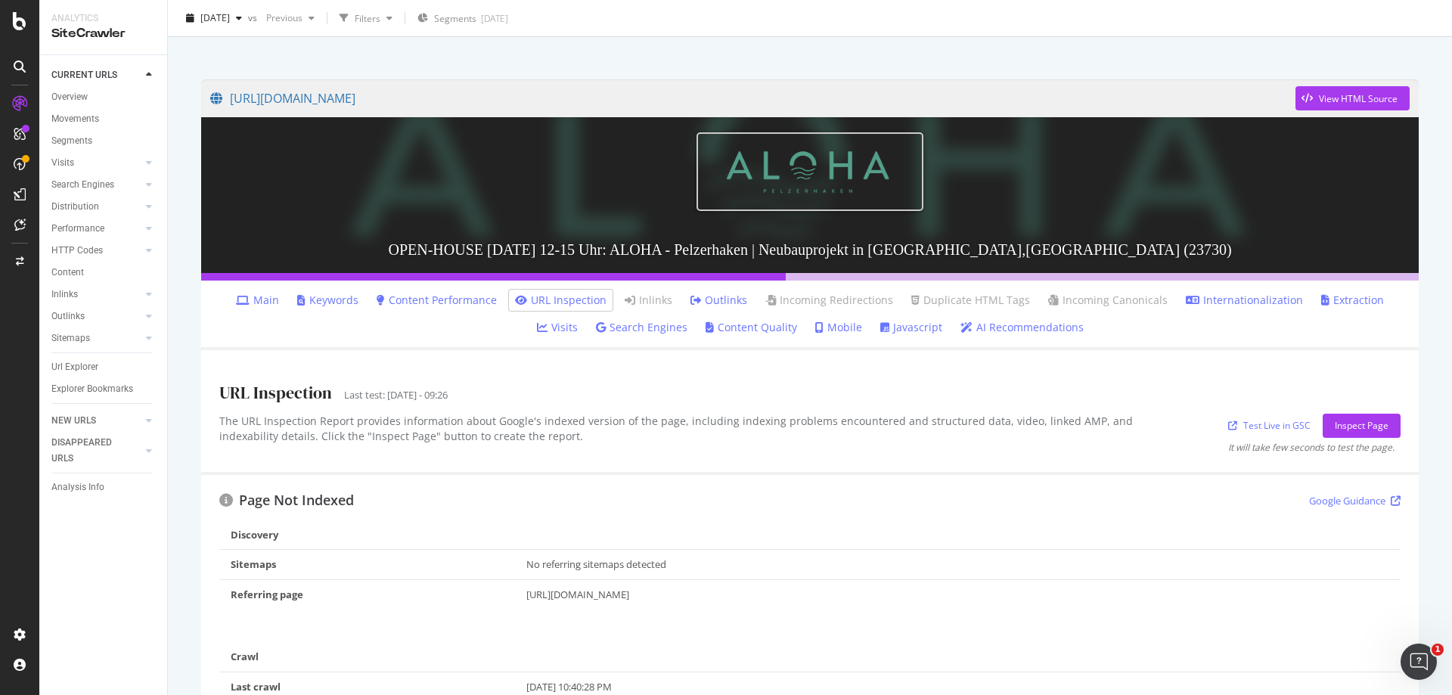
scroll to position [303, 0]
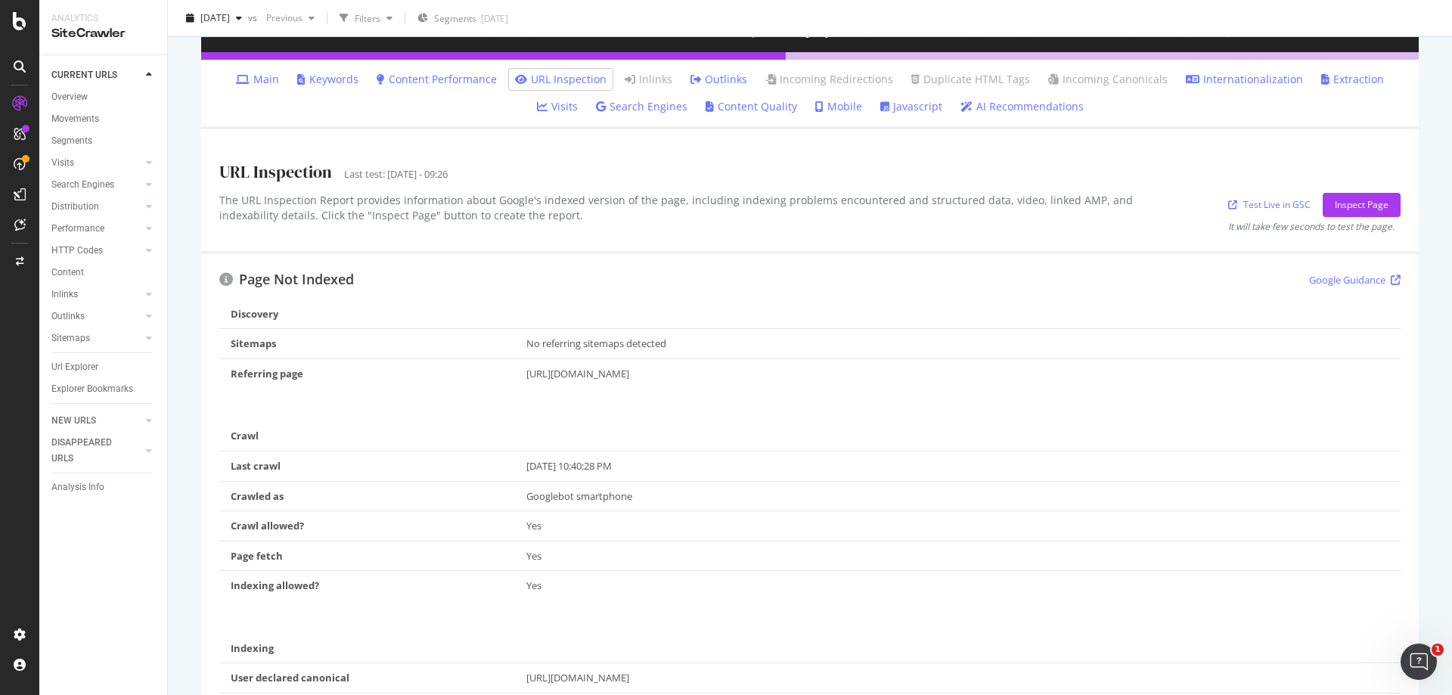
click at [224, 278] on icon at bounding box center [226, 280] width 14 height 14
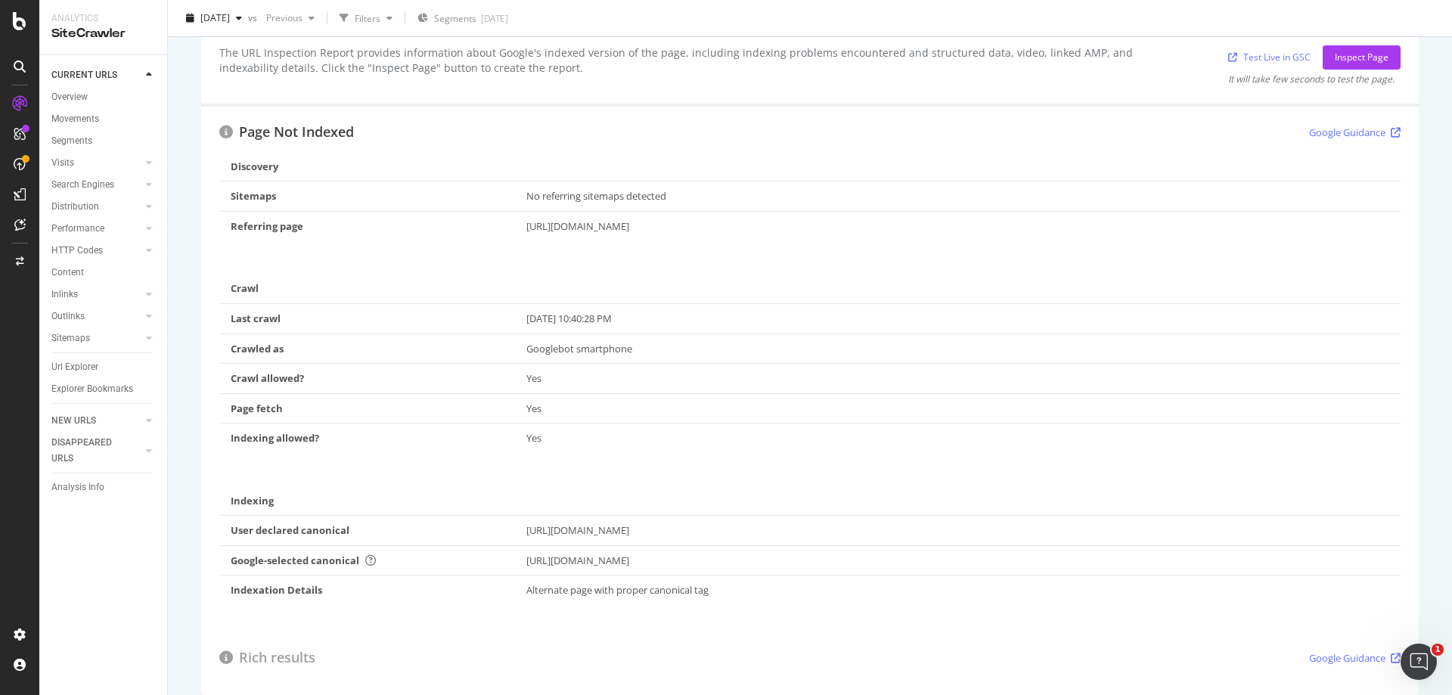
scroll to position [454, 0]
drag, startPoint x: 1009, startPoint y: 223, endPoint x: 633, endPoint y: 225, distance: 376.0
click at [635, 225] on div "https://www.immowelt.de/projekte/expose/k2bk832?m=classified_detail_similars_bo…" at bounding box center [959, 223] width 864 height 14
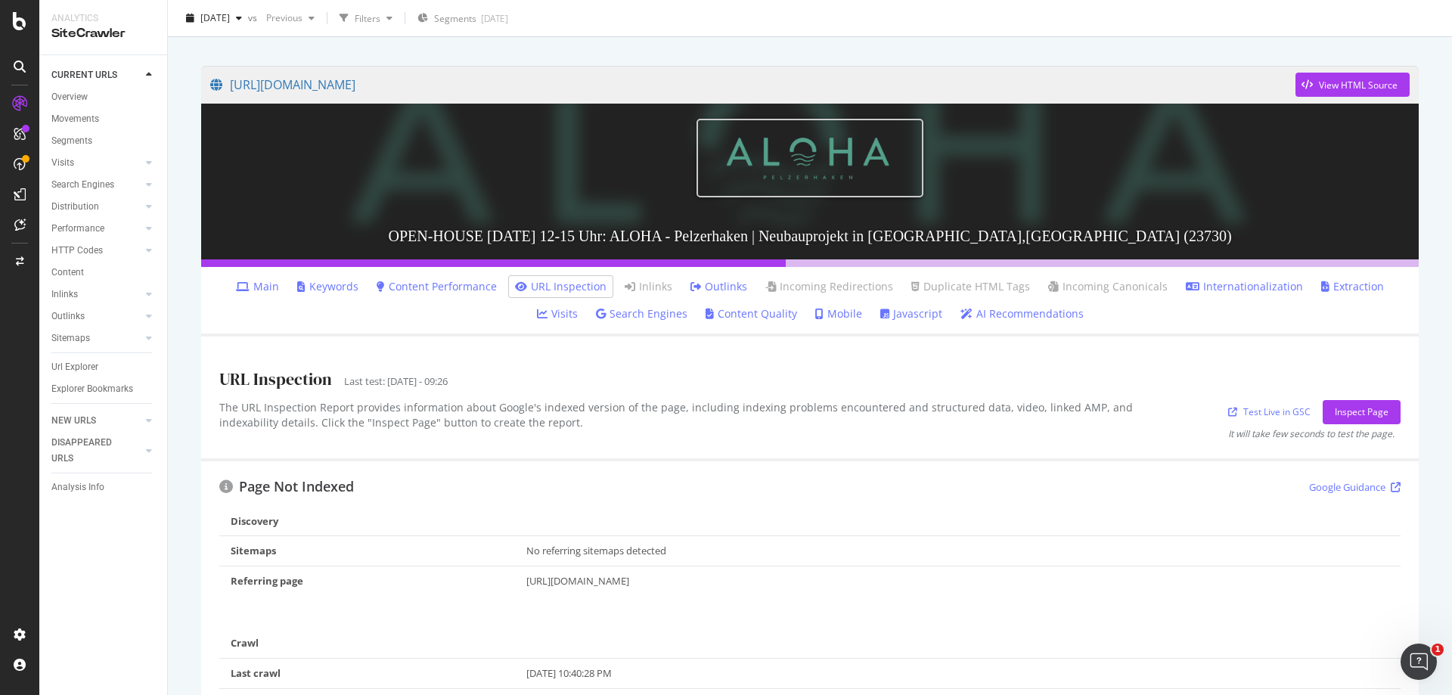
scroll to position [88, 0]
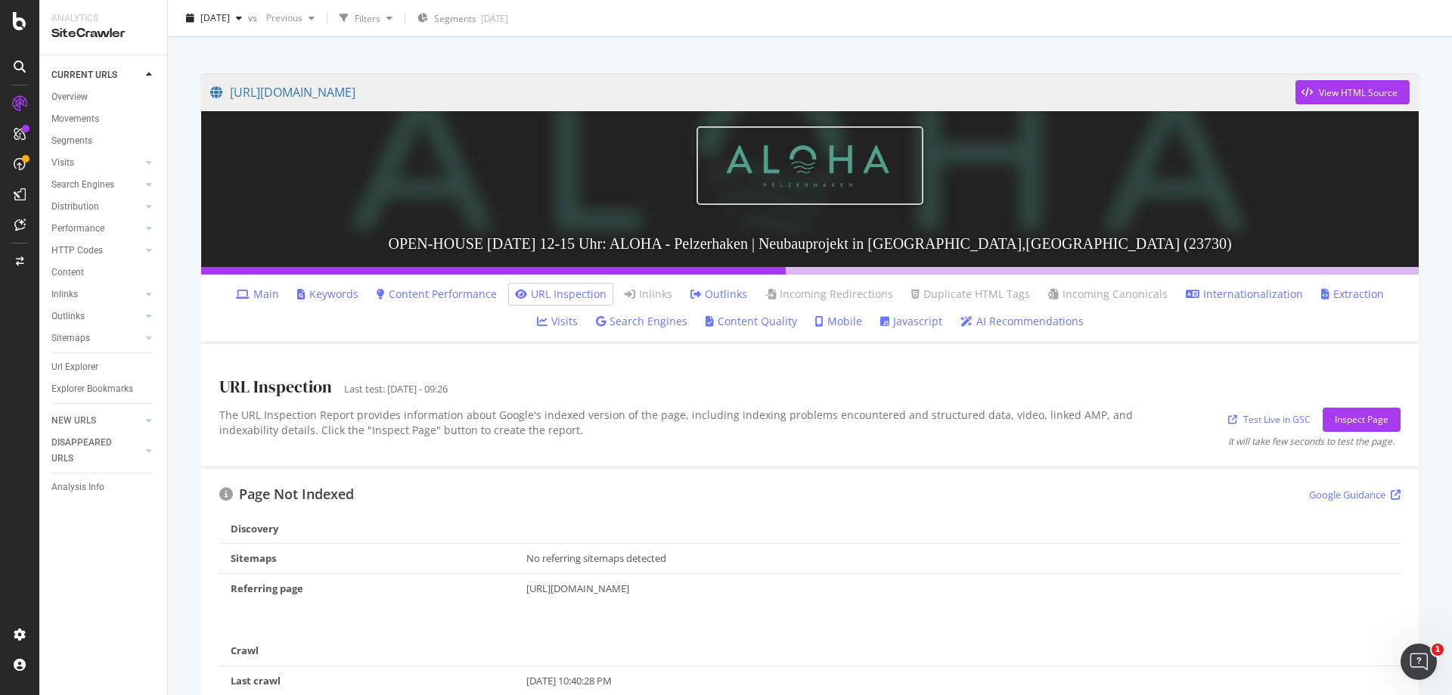
click at [634, 319] on link "Search Engines" at bounding box center [642, 321] width 92 height 15
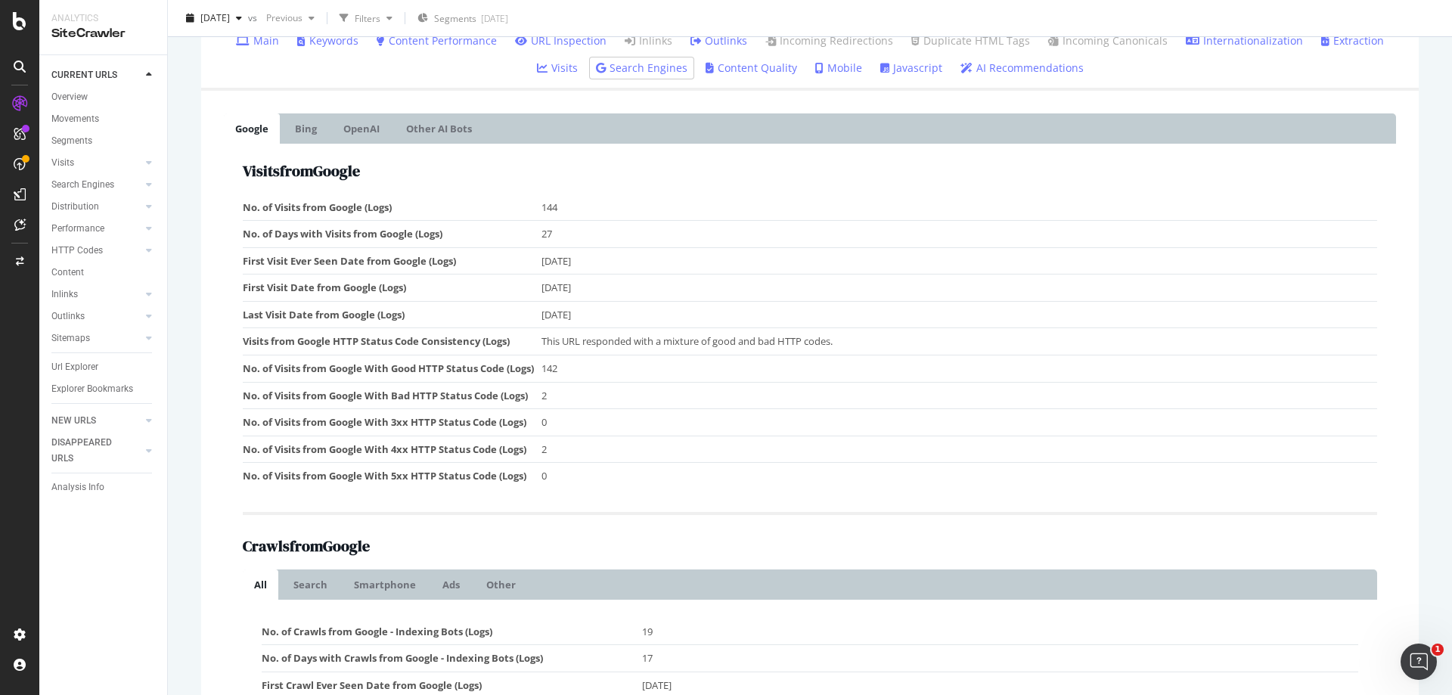
scroll to position [287, 0]
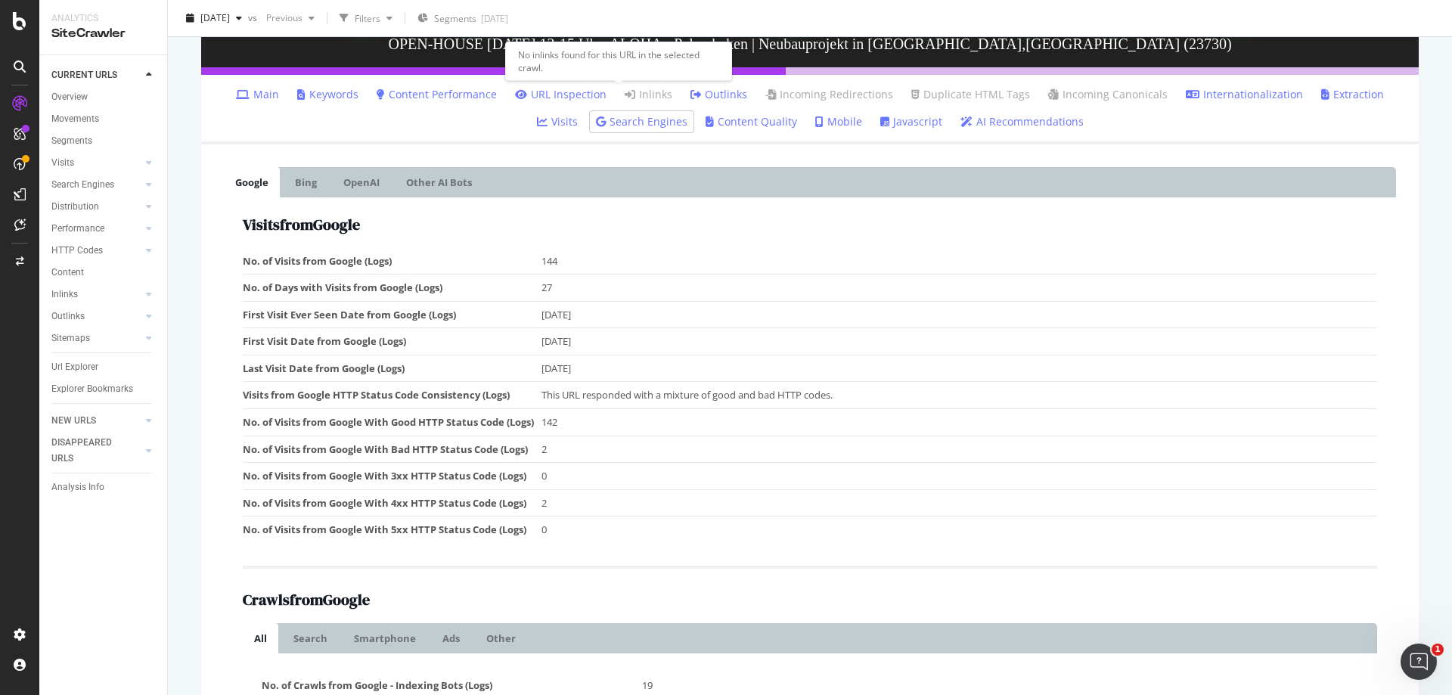
click at [625, 94] on link "Inlinks" at bounding box center [649, 94] width 48 height 15
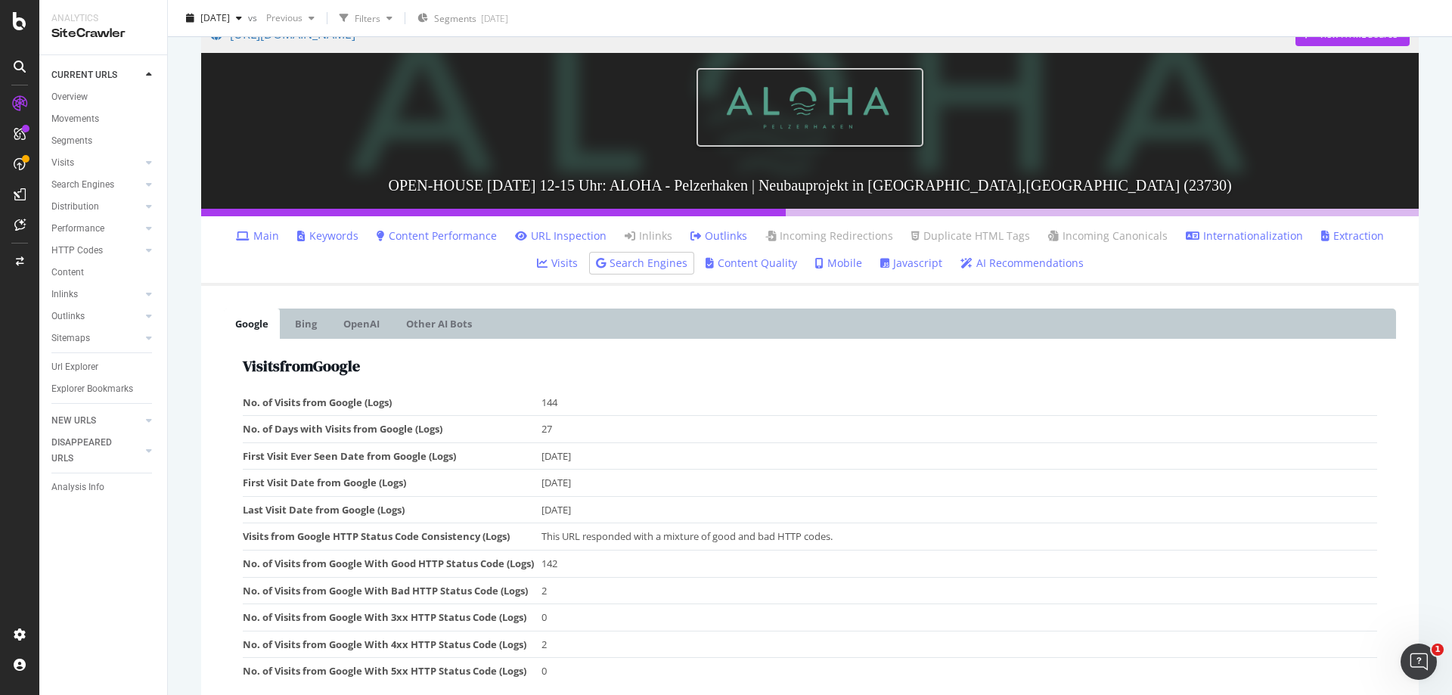
scroll to position [0, 0]
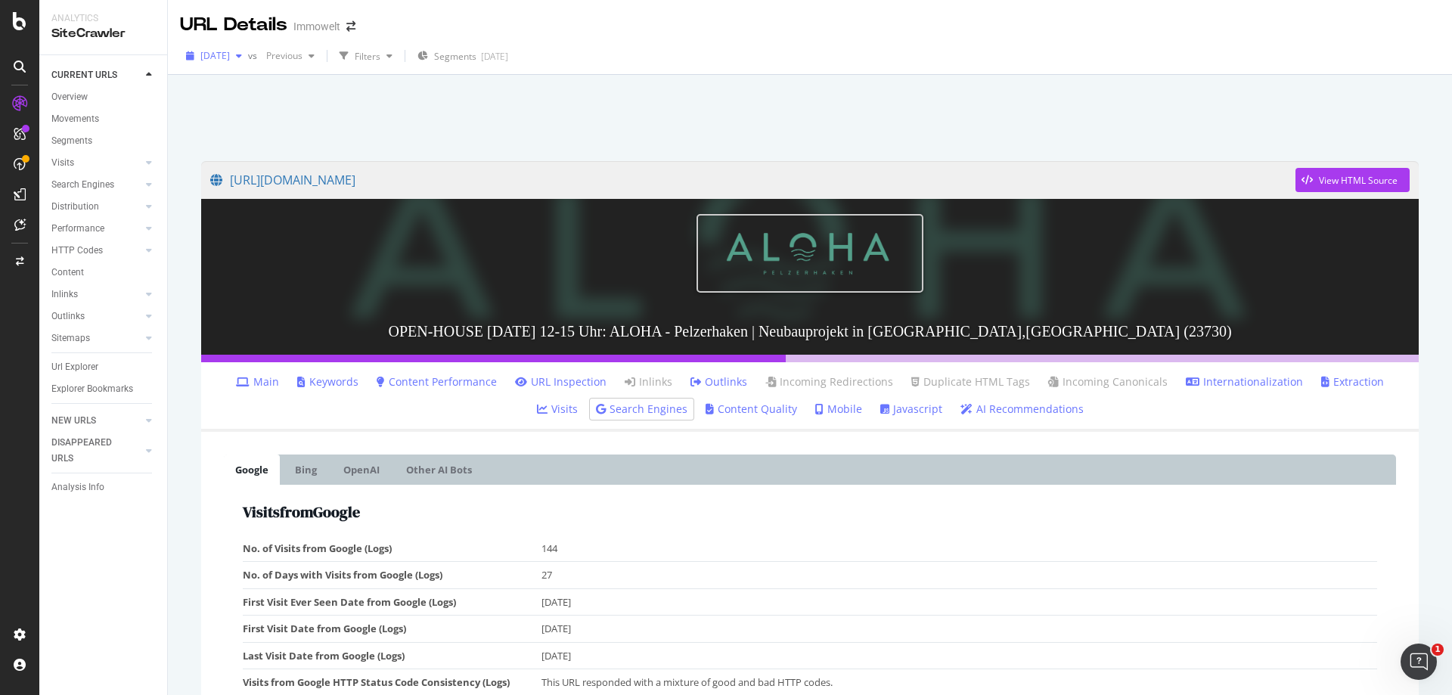
click at [242, 58] on icon "button" at bounding box center [239, 55] width 6 height 9
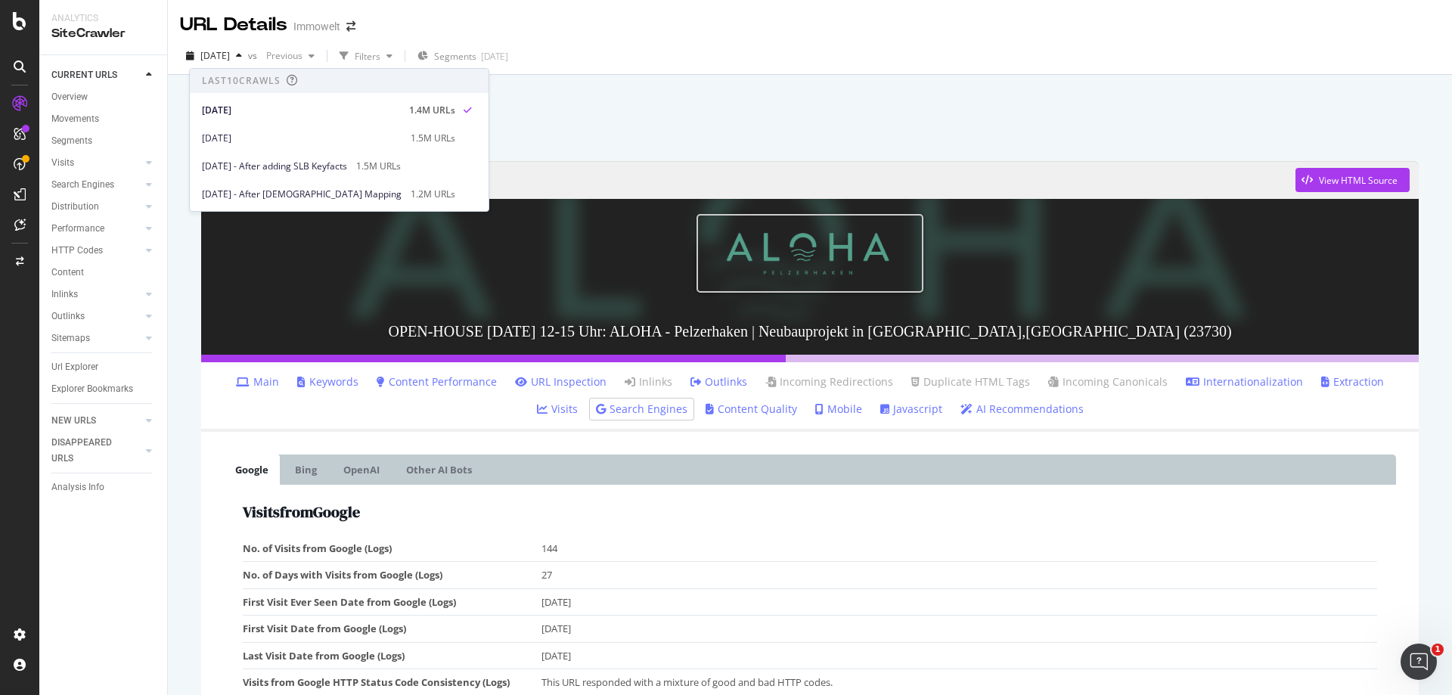
click at [868, 113] on div at bounding box center [810, 114] width 1248 height 64
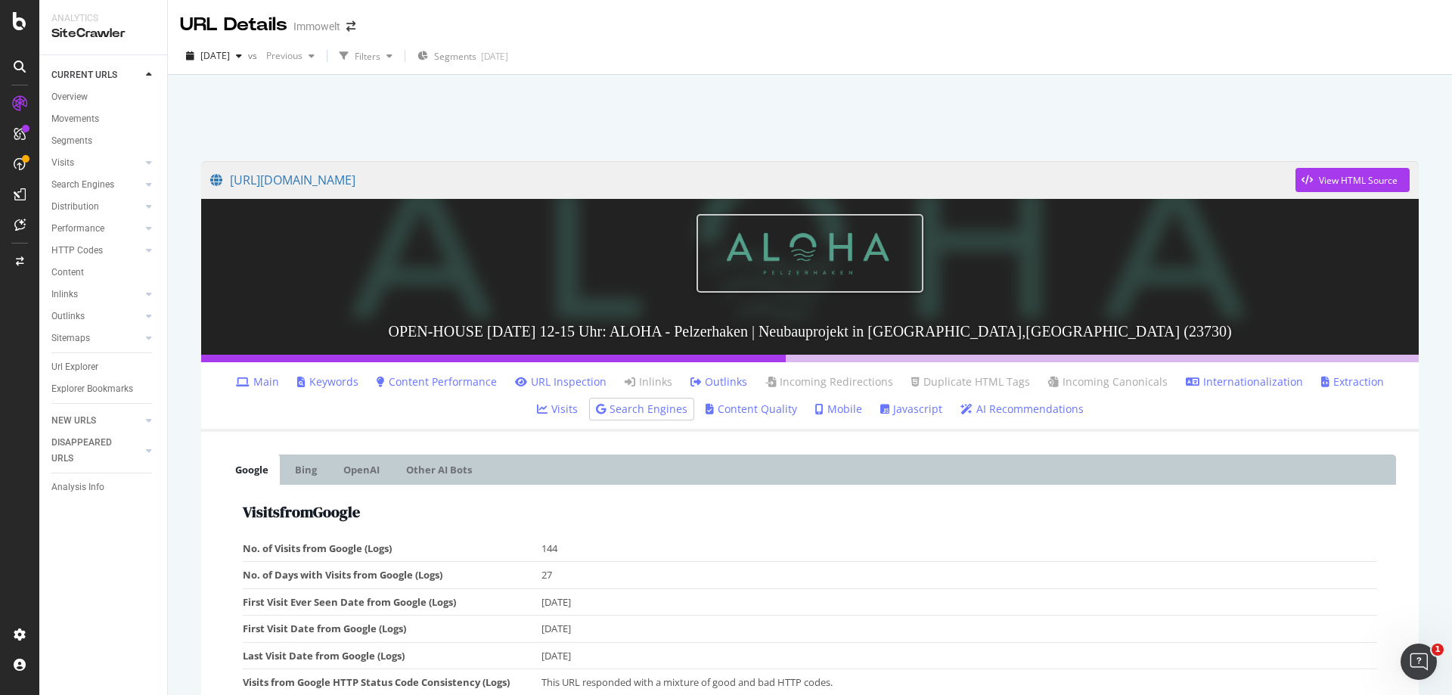
click at [553, 384] on link "URL Inspection" at bounding box center [561, 381] width 92 height 15
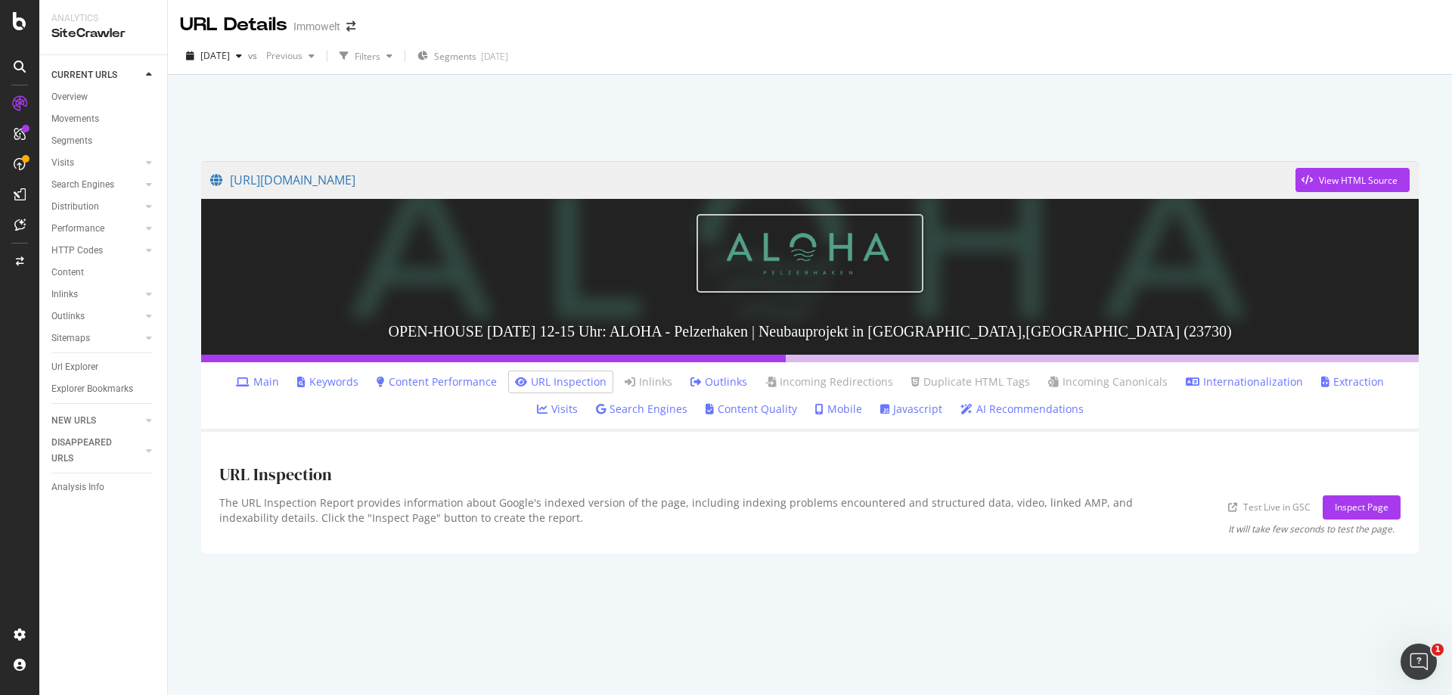
click at [236, 381] on link "Main" at bounding box center [257, 381] width 43 height 15
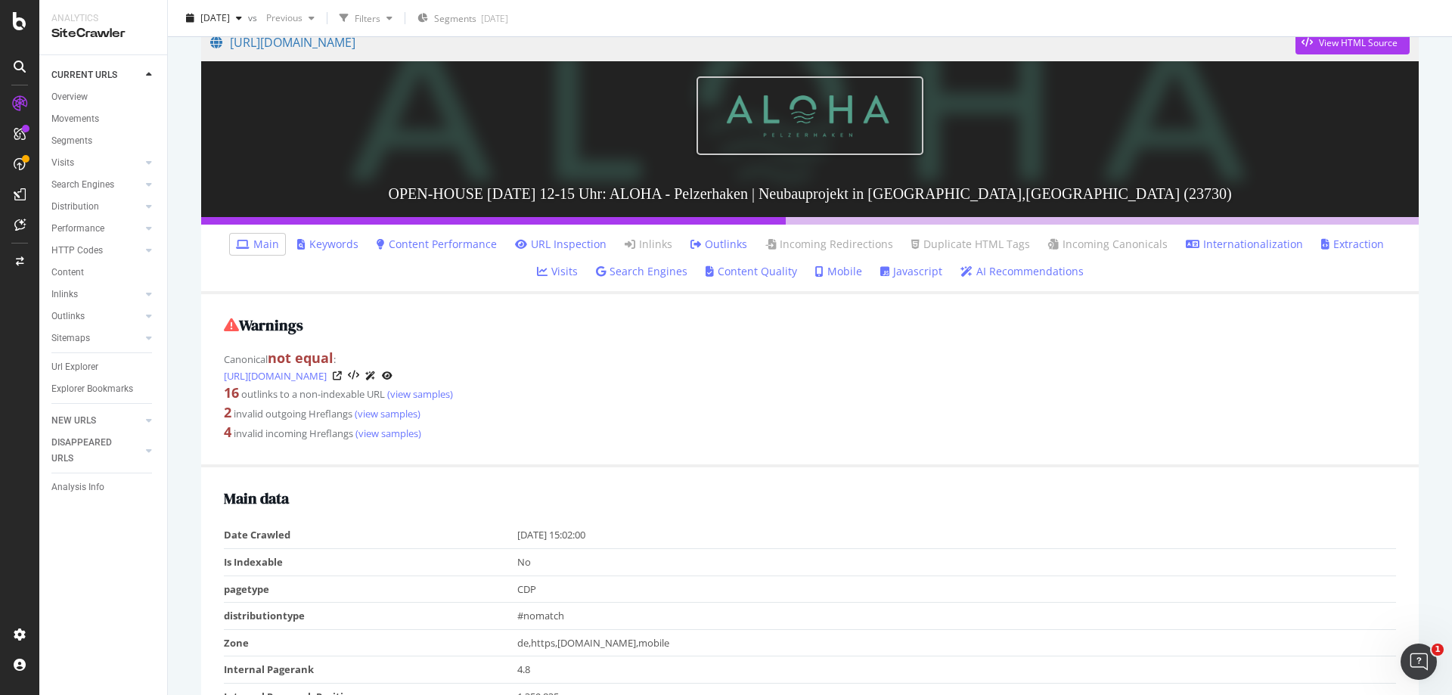
scroll to position [151, 0]
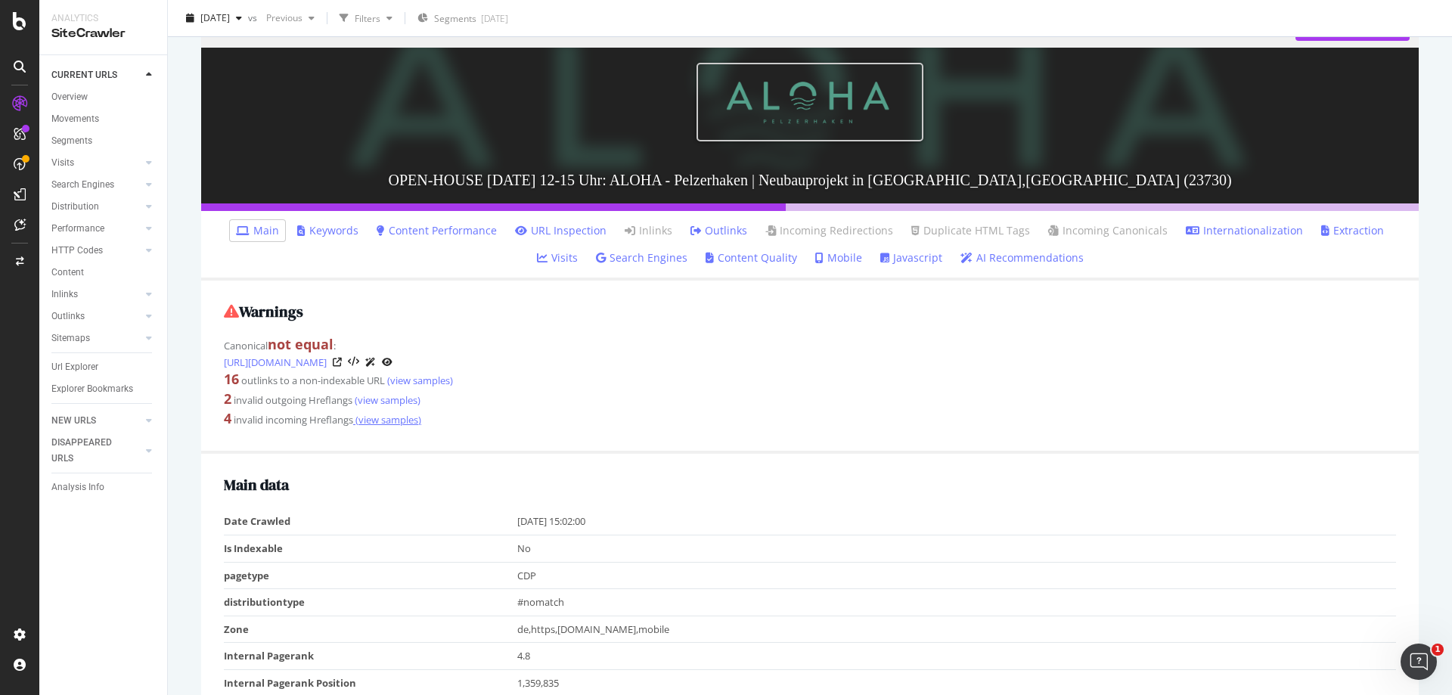
click at [408, 419] on link "(view samples)" at bounding box center [387, 420] width 68 height 14
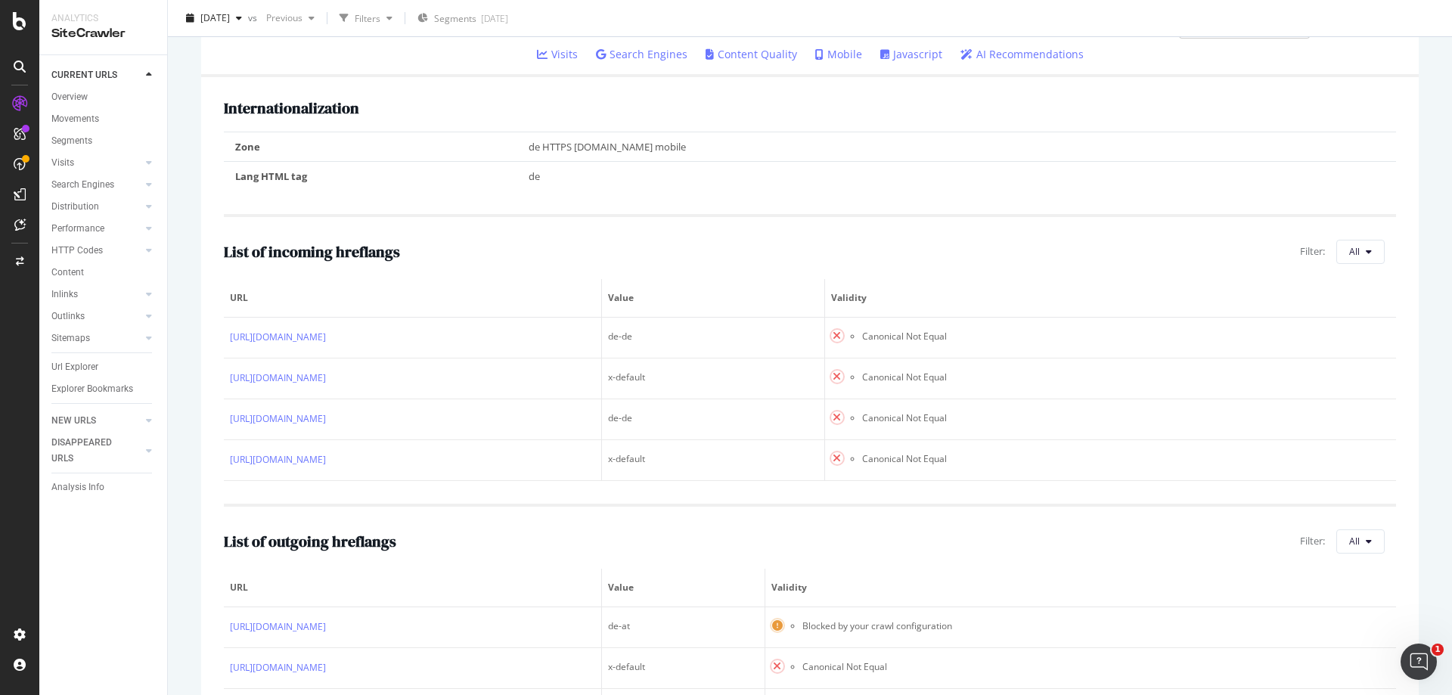
scroll to position [378, 0]
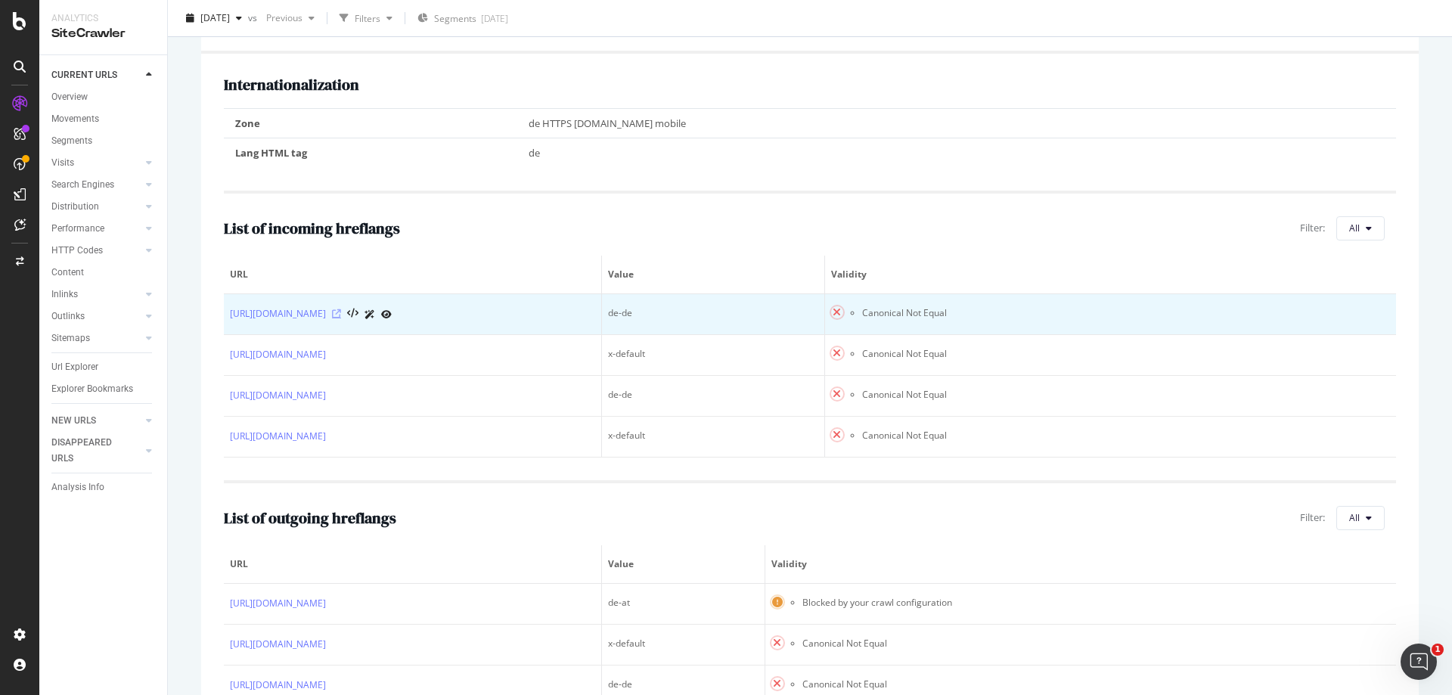
click at [341, 312] on icon at bounding box center [336, 313] width 9 height 9
